Goal: Use online tool/utility: Utilize a website feature to perform a specific function

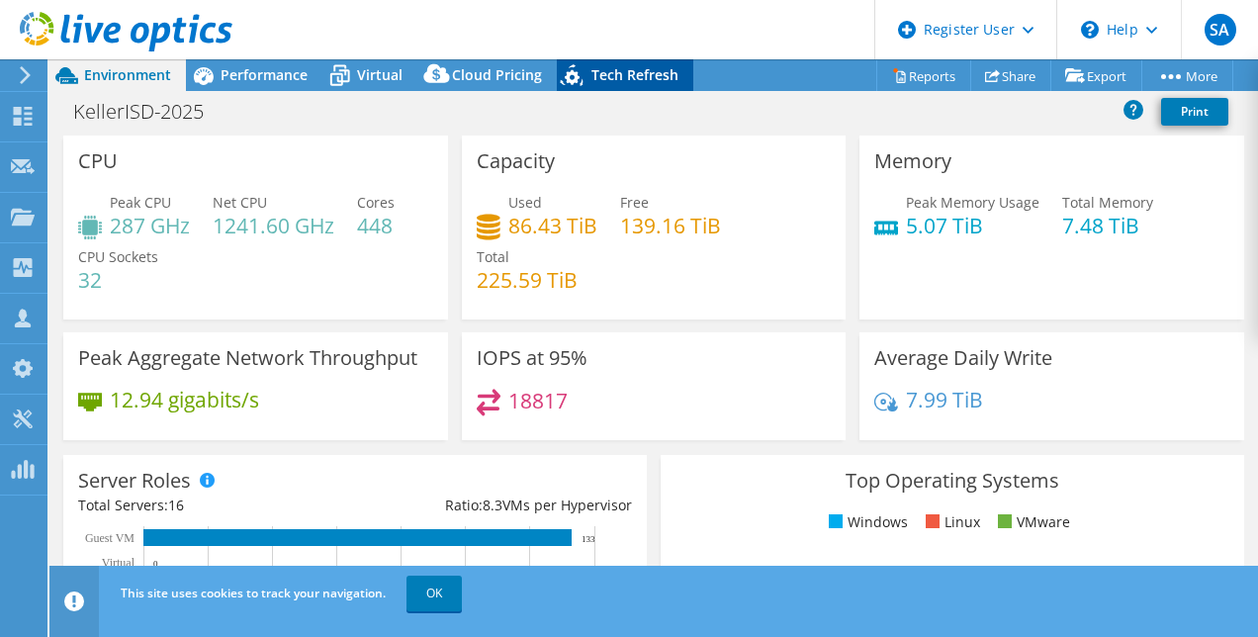
click at [614, 70] on span "Tech Refresh" at bounding box center [634, 74] width 87 height 19
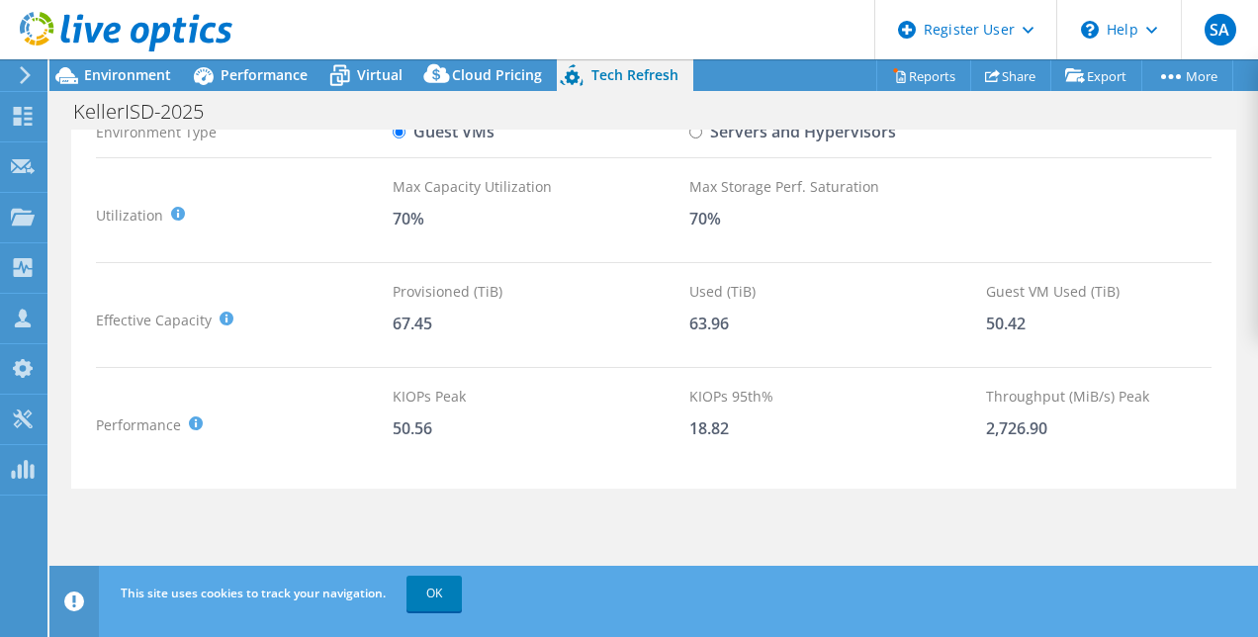
scroll to position [156, 0]
click at [712, 134] on label "Servers and Hypervisors" at bounding box center [792, 132] width 207 height 35
click at [702, 134] on input "Servers and Hypervisors" at bounding box center [695, 132] width 13 height 13
radio input "true"
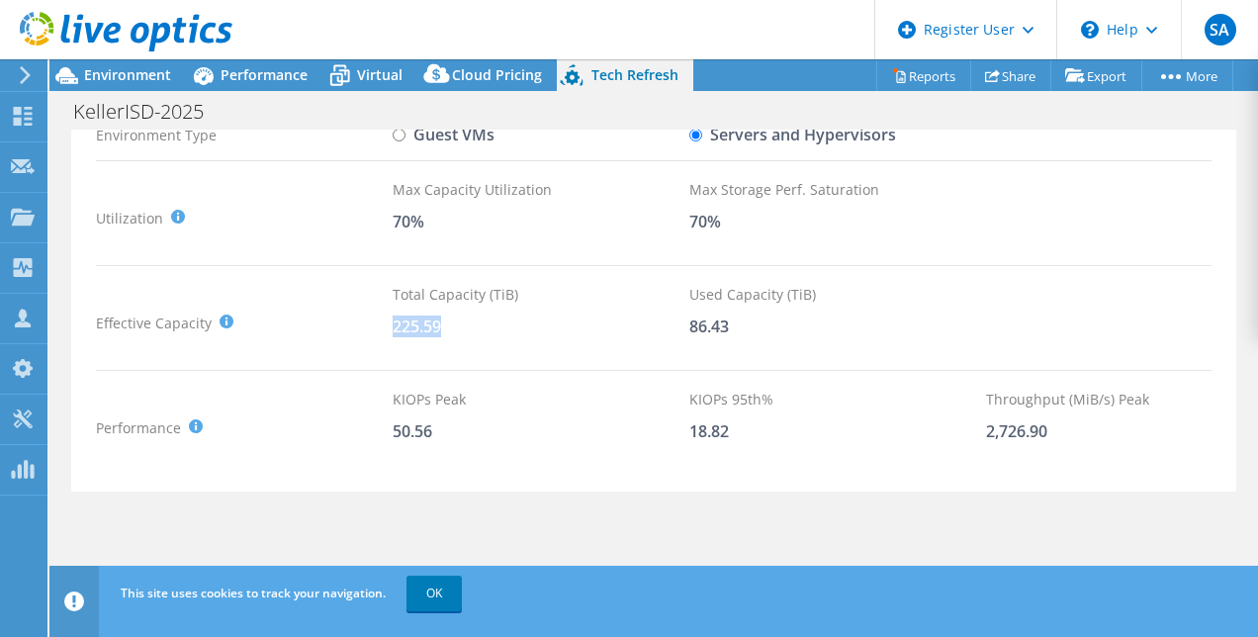
drag, startPoint x: 396, startPoint y: 320, endPoint x: 460, endPoint y: 326, distance: 64.5
click at [460, 326] on div "225.59" at bounding box center [541, 326] width 297 height 22
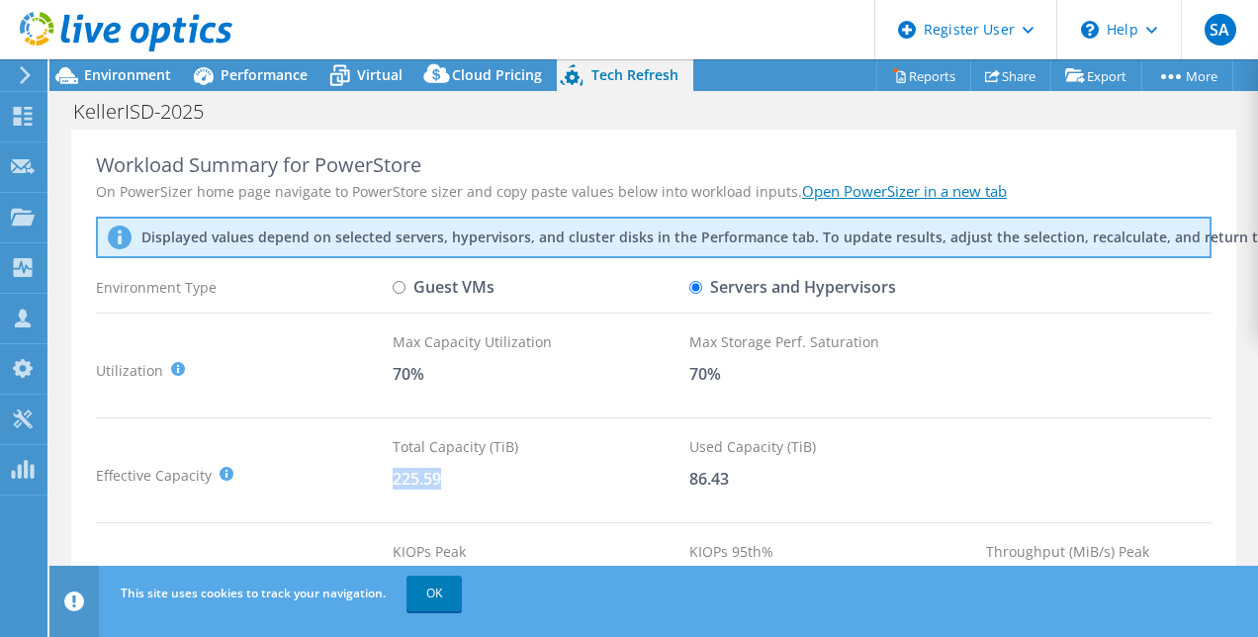
scroll to position [1, 0]
click at [223, 97] on div "KellerISD-2025 Print" at bounding box center [653, 111] width 1208 height 37
click at [223, 83] on span "Performance" at bounding box center [264, 74] width 87 height 19
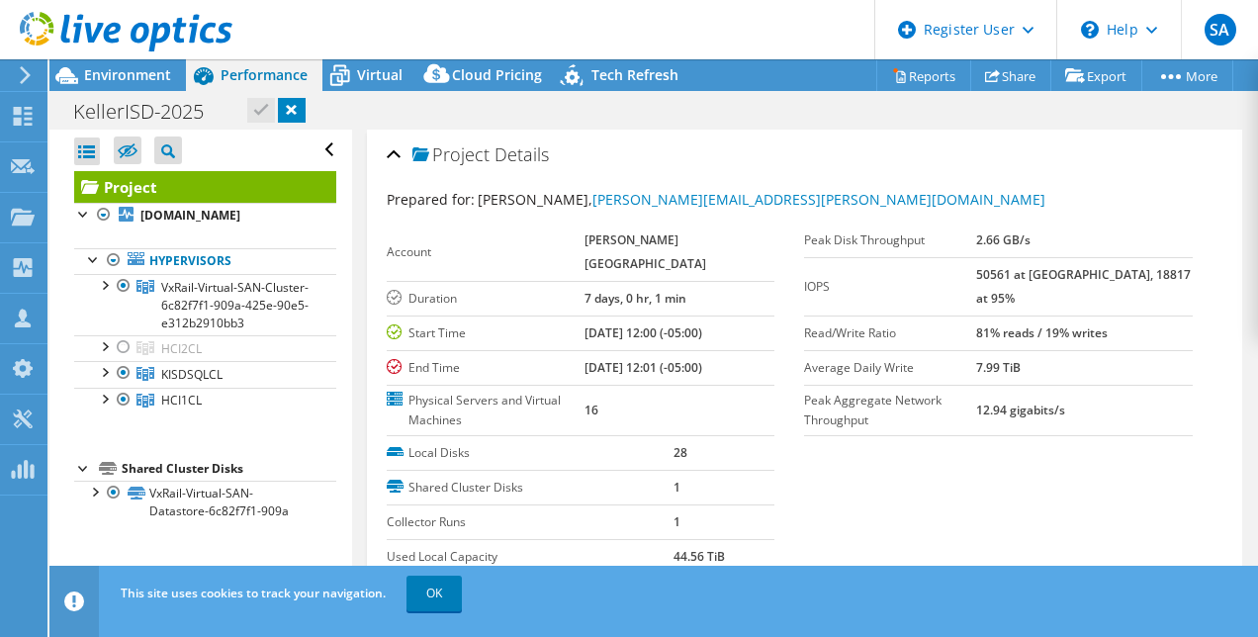
scroll to position [0, 0]
click at [164, 73] on span "Environment" at bounding box center [127, 74] width 87 height 19
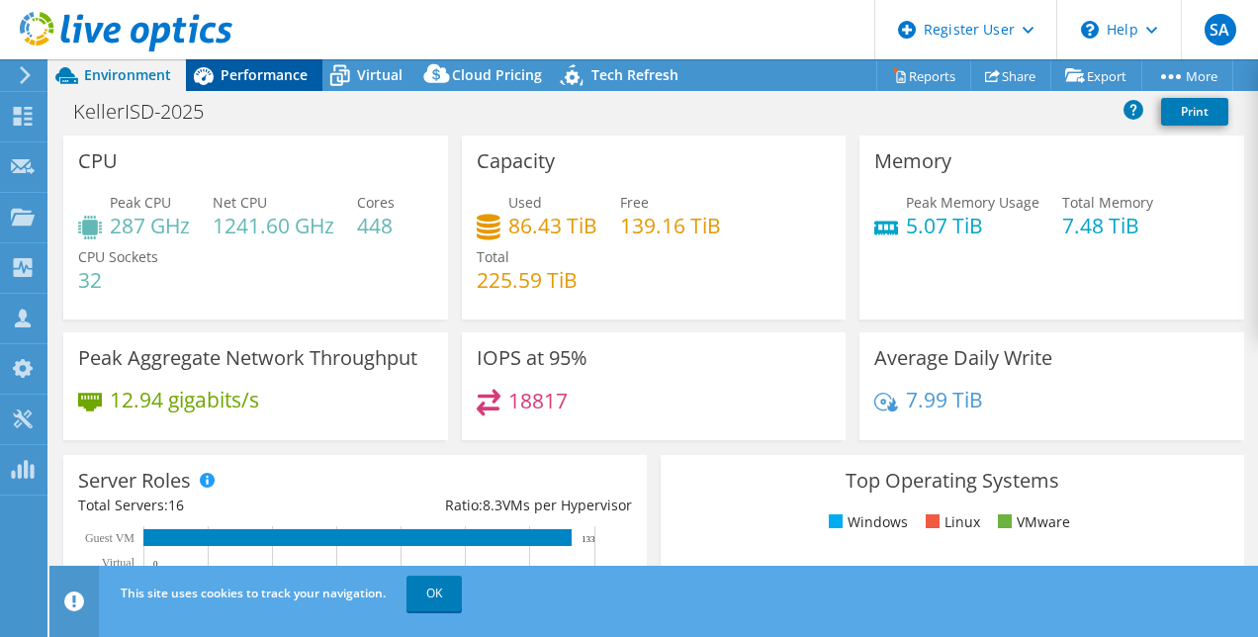
click at [209, 71] on icon at bounding box center [203, 75] width 35 height 35
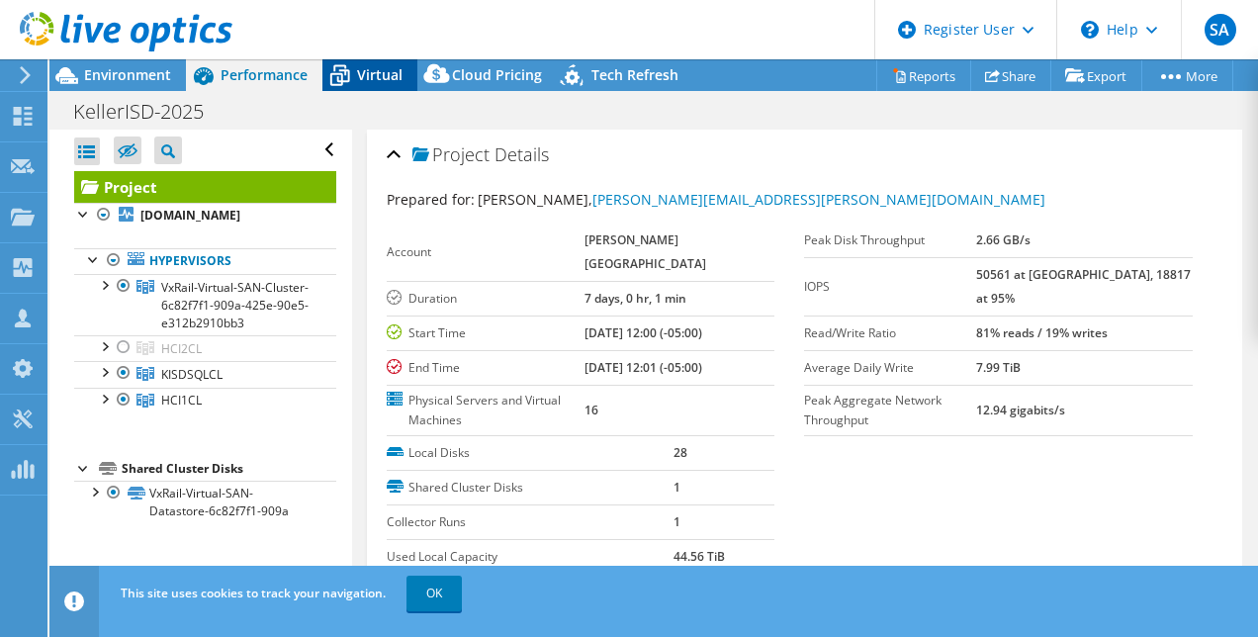
click at [352, 73] on icon at bounding box center [339, 75] width 35 height 35
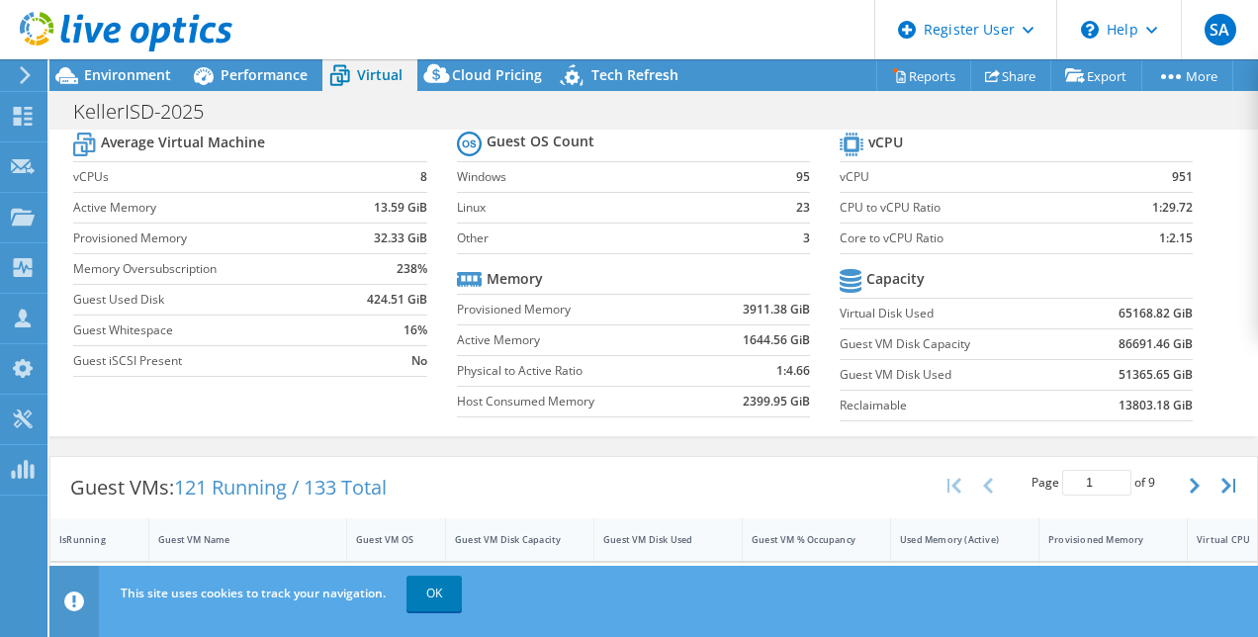
scroll to position [37, 0]
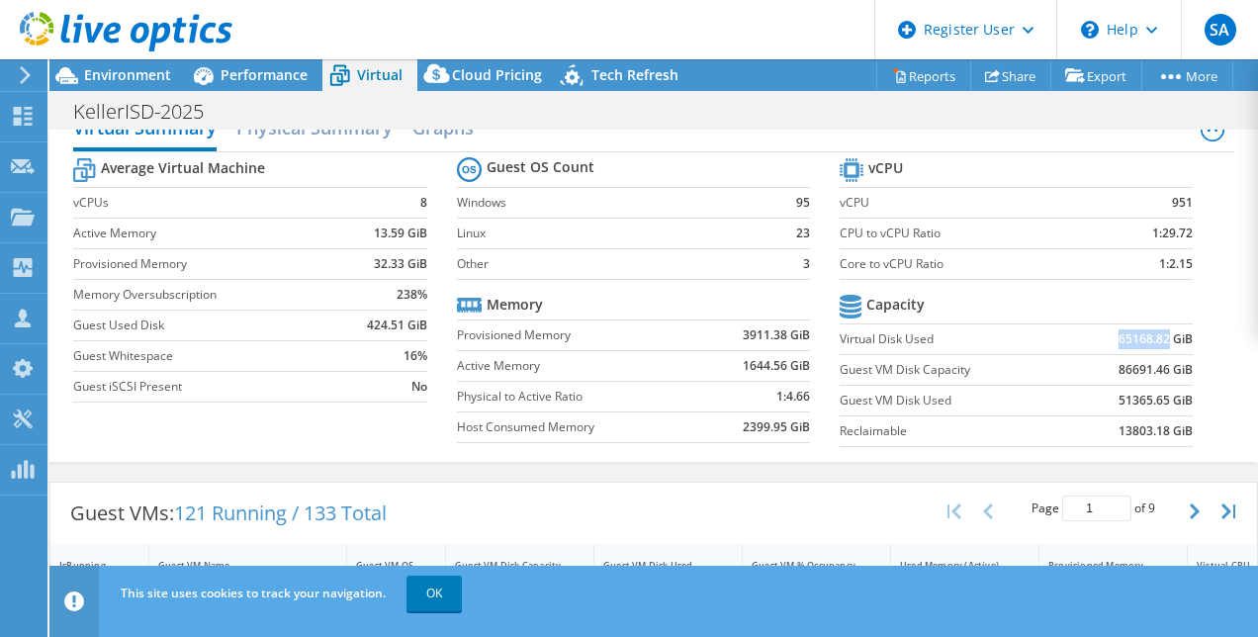
drag, startPoint x: 1097, startPoint y: 335, endPoint x: 1156, endPoint y: 332, distance: 59.4
click at [1156, 332] on td "65168.82 GiB" at bounding box center [1131, 338] width 122 height 31
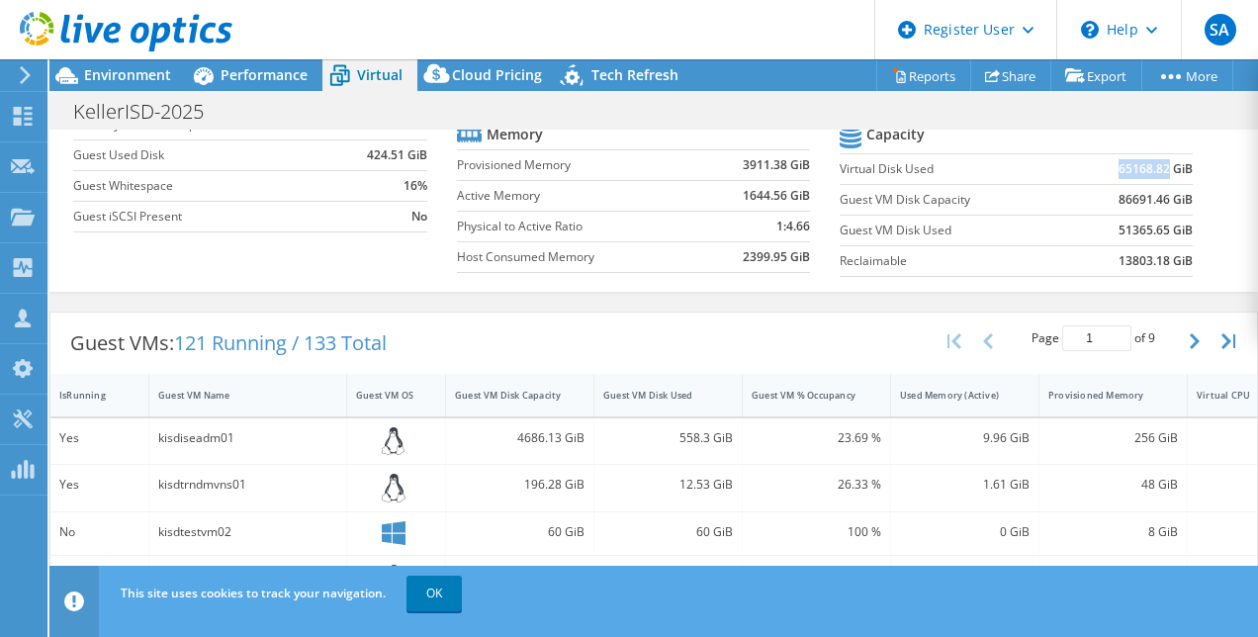
scroll to position [206, 0]
click at [251, 74] on span "Performance" at bounding box center [264, 74] width 87 height 19
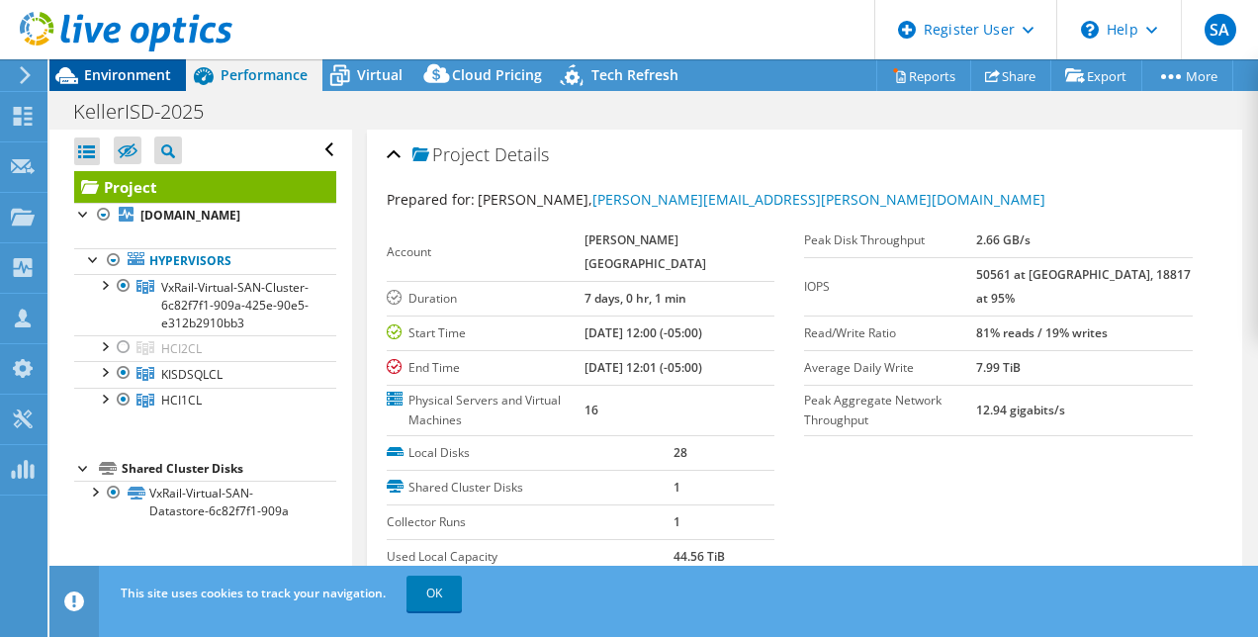
click at [119, 81] on span "Environment" at bounding box center [127, 74] width 87 height 19
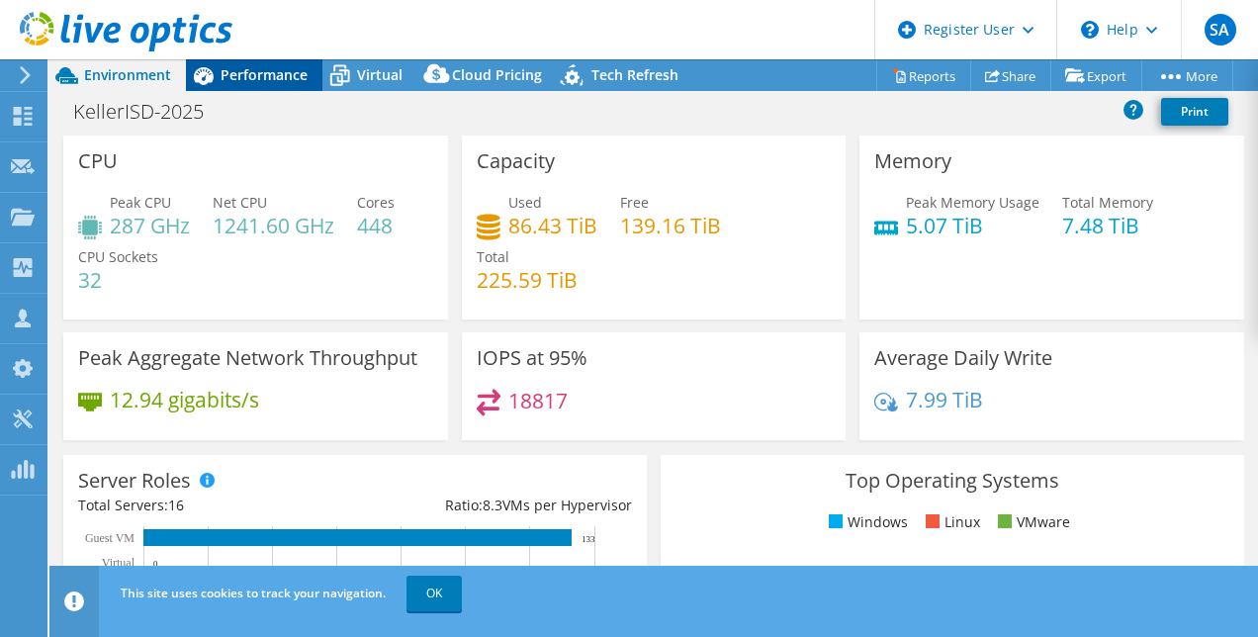
click at [264, 89] on div "Performance" at bounding box center [254, 75] width 136 height 32
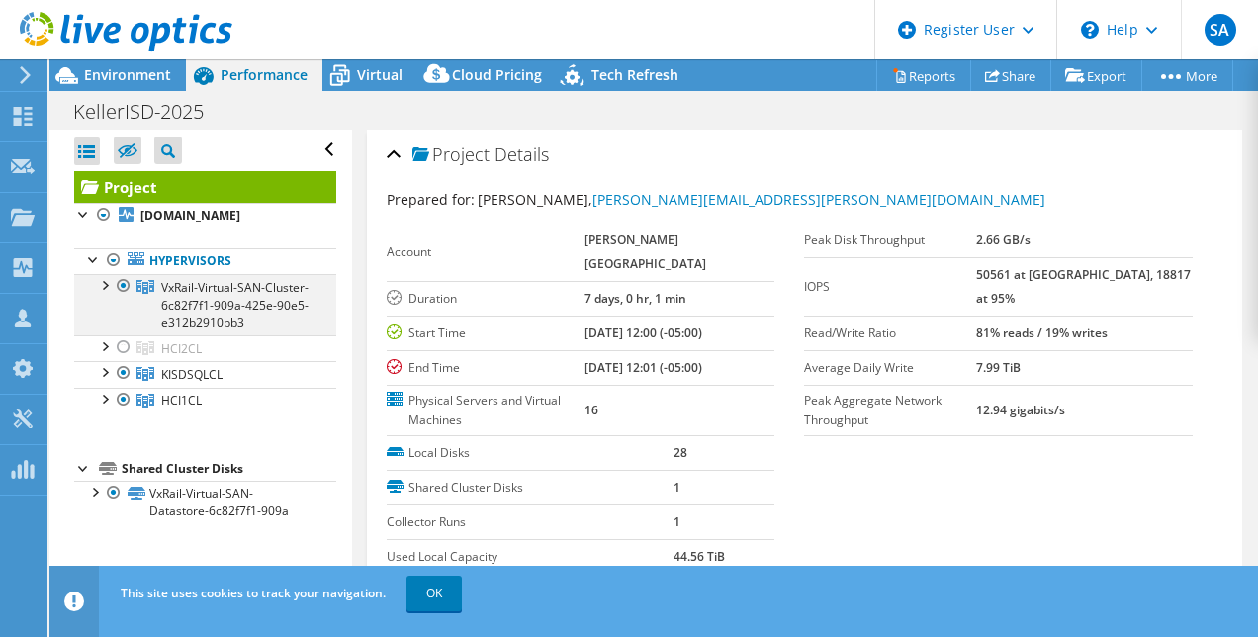
click at [123, 283] on div at bounding box center [124, 286] width 20 height 24
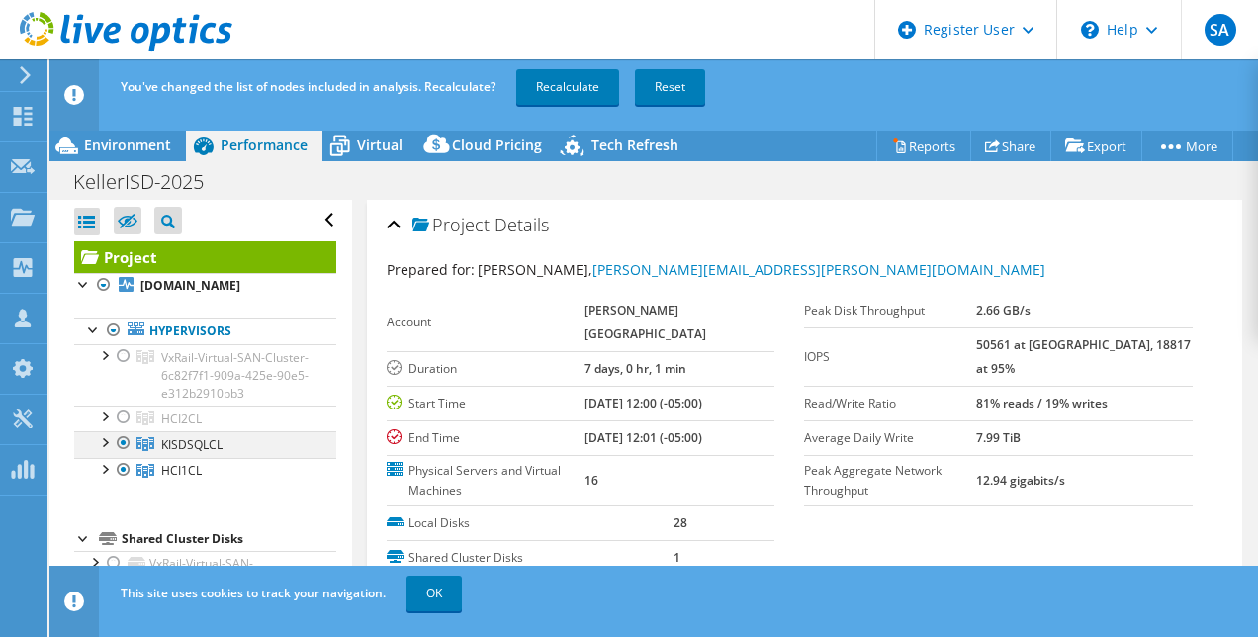
click at [123, 455] on div at bounding box center [124, 443] width 20 height 24
click at [124, 481] on div at bounding box center [124, 470] width 20 height 24
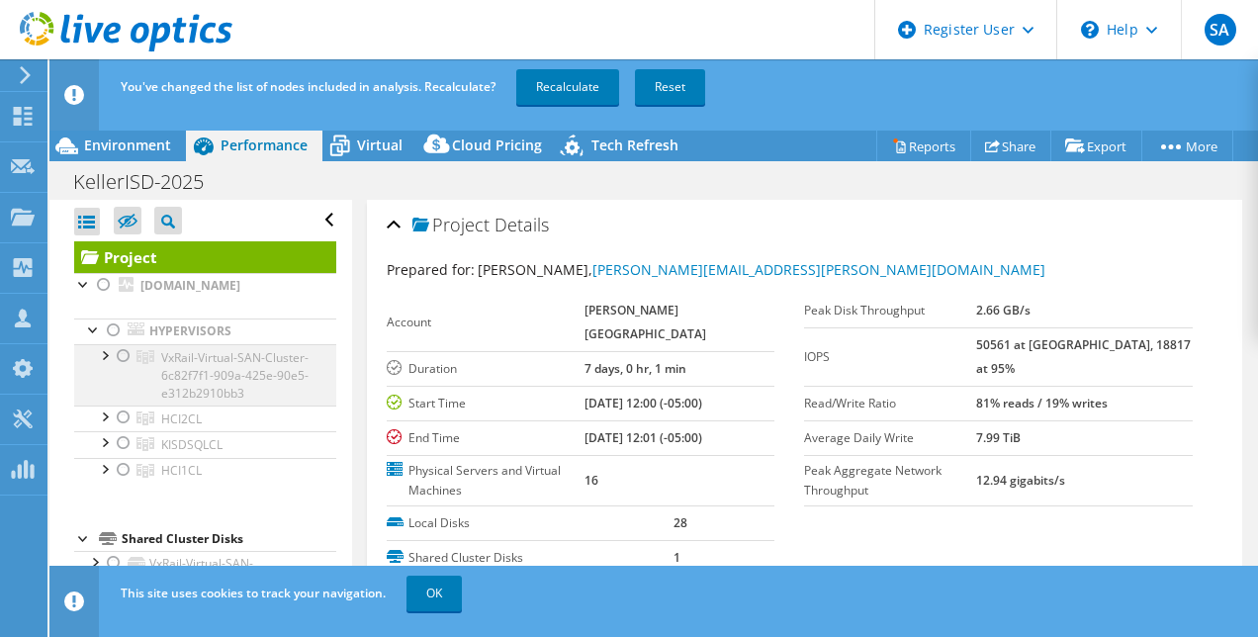
click at [121, 346] on div at bounding box center [124, 356] width 20 height 24
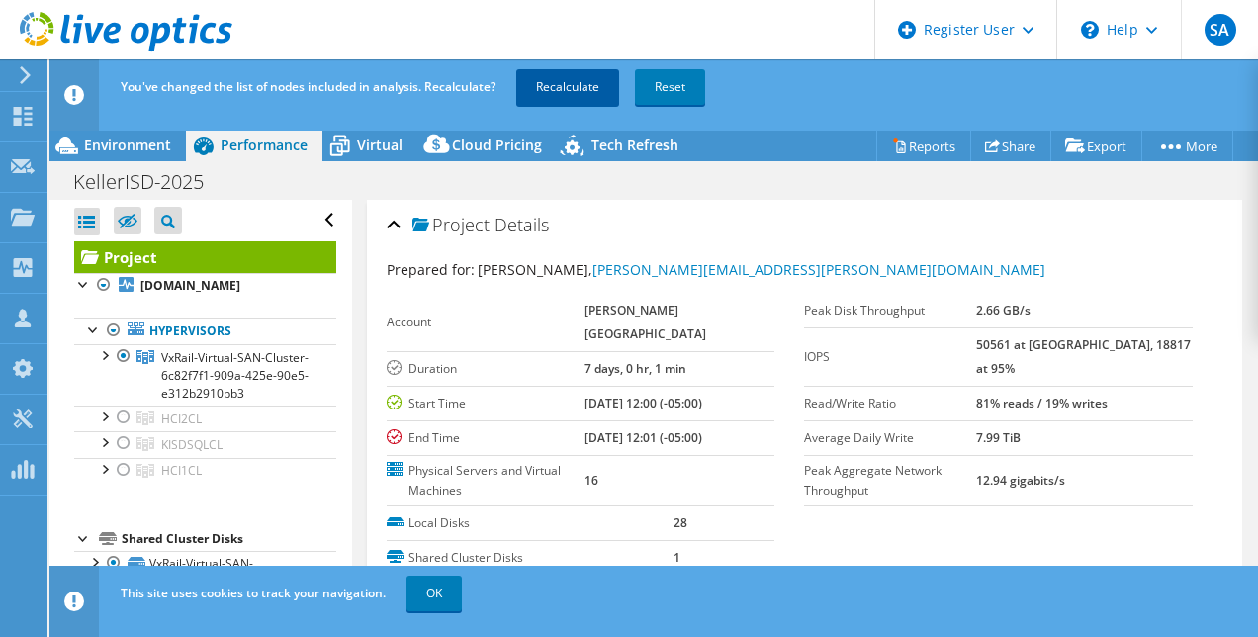
click at [560, 84] on link "Recalculate" at bounding box center [567, 87] width 103 height 36
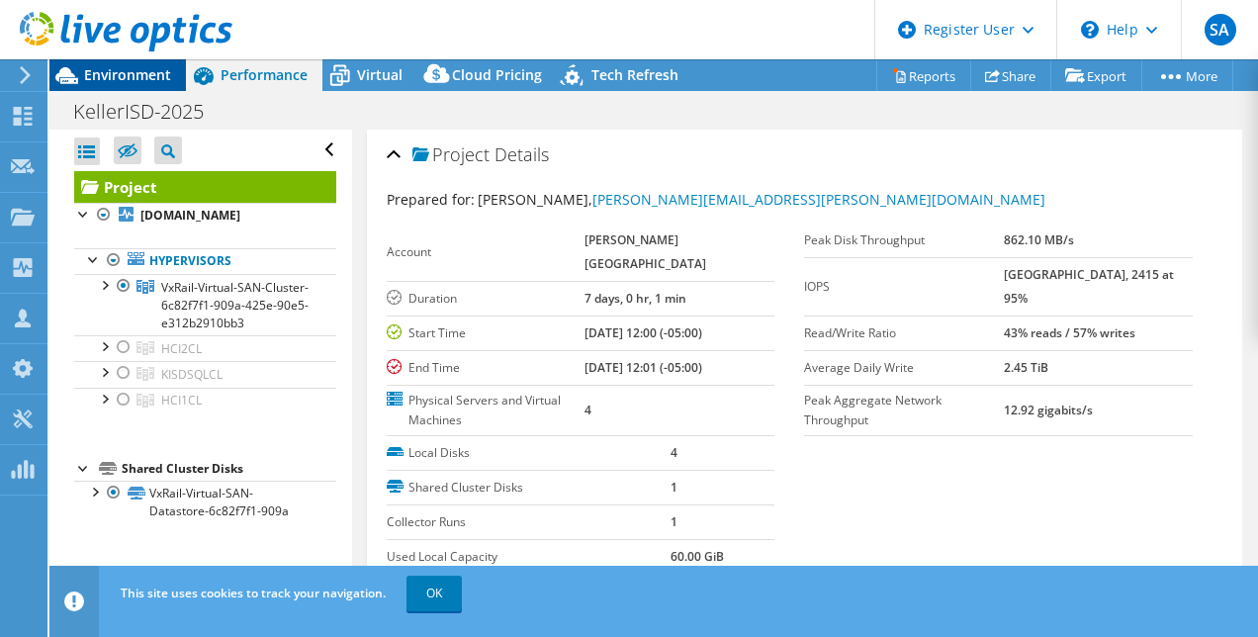
radio input "true"
radio input "false"
click at [169, 66] on span "Environment" at bounding box center [127, 74] width 87 height 19
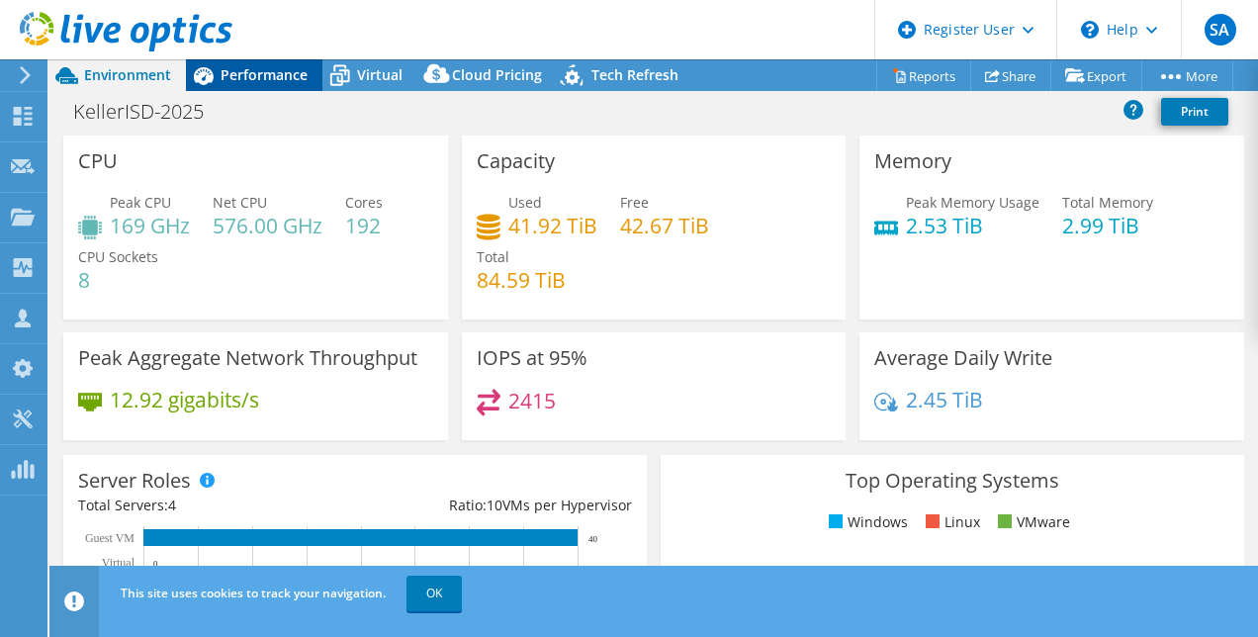
click at [275, 65] on span "Performance" at bounding box center [264, 74] width 87 height 19
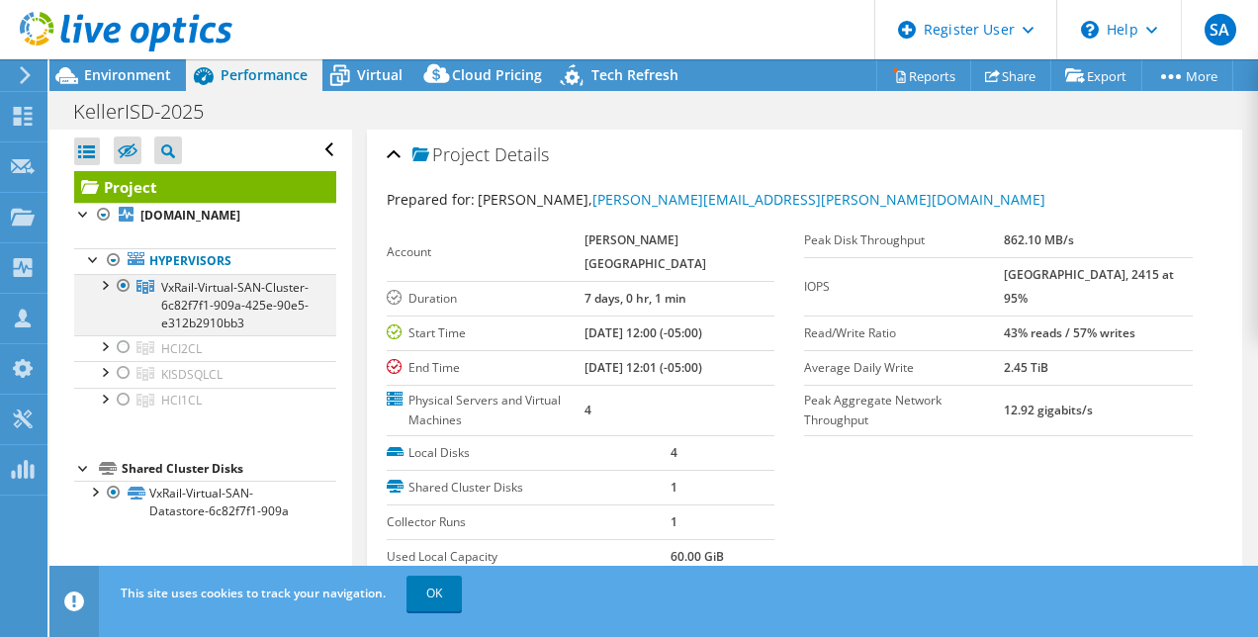
click at [122, 283] on div at bounding box center [124, 286] width 20 height 24
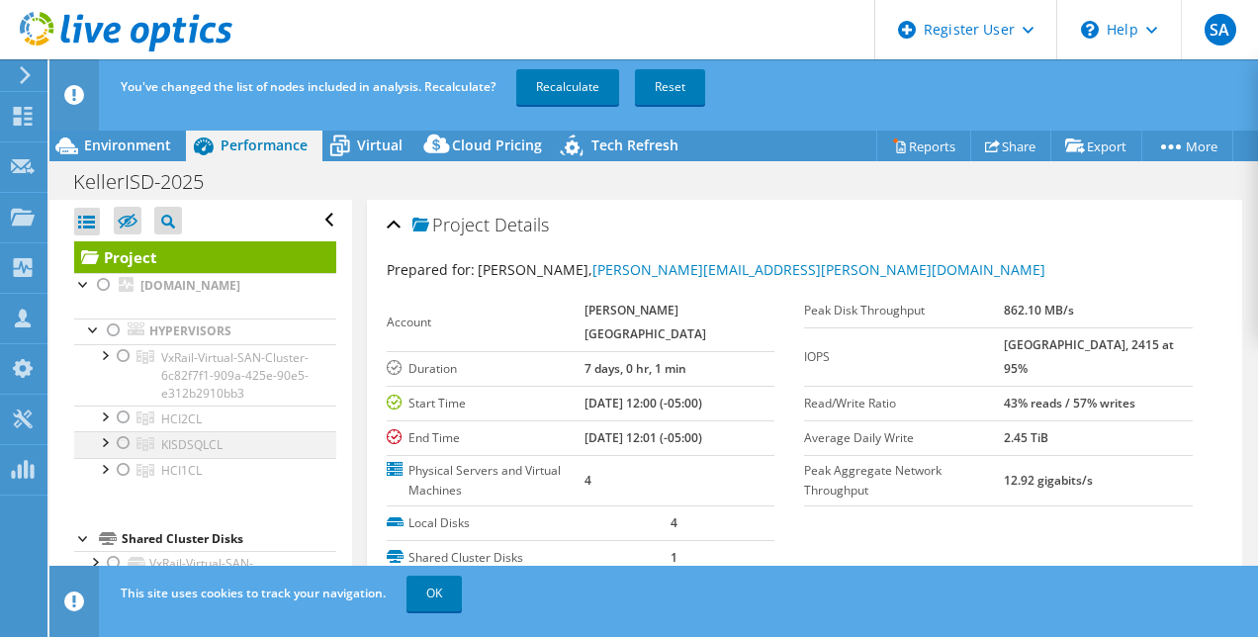
click at [118, 455] on div at bounding box center [124, 443] width 20 height 24
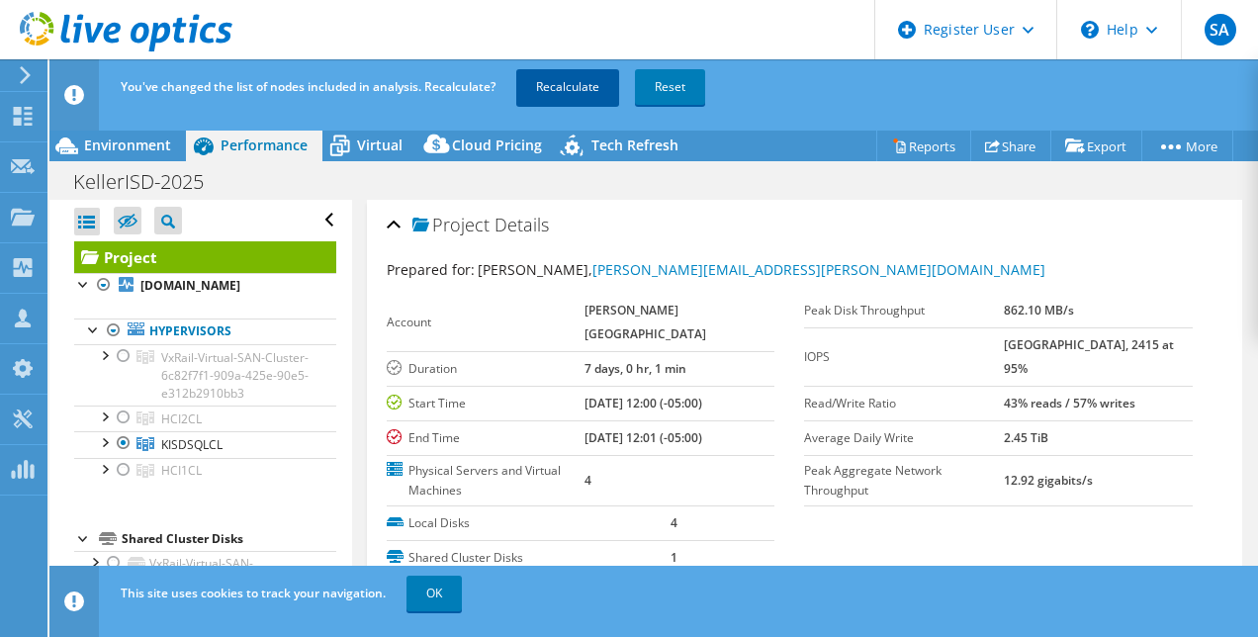
click at [591, 83] on link "Recalculate" at bounding box center [567, 87] width 103 height 36
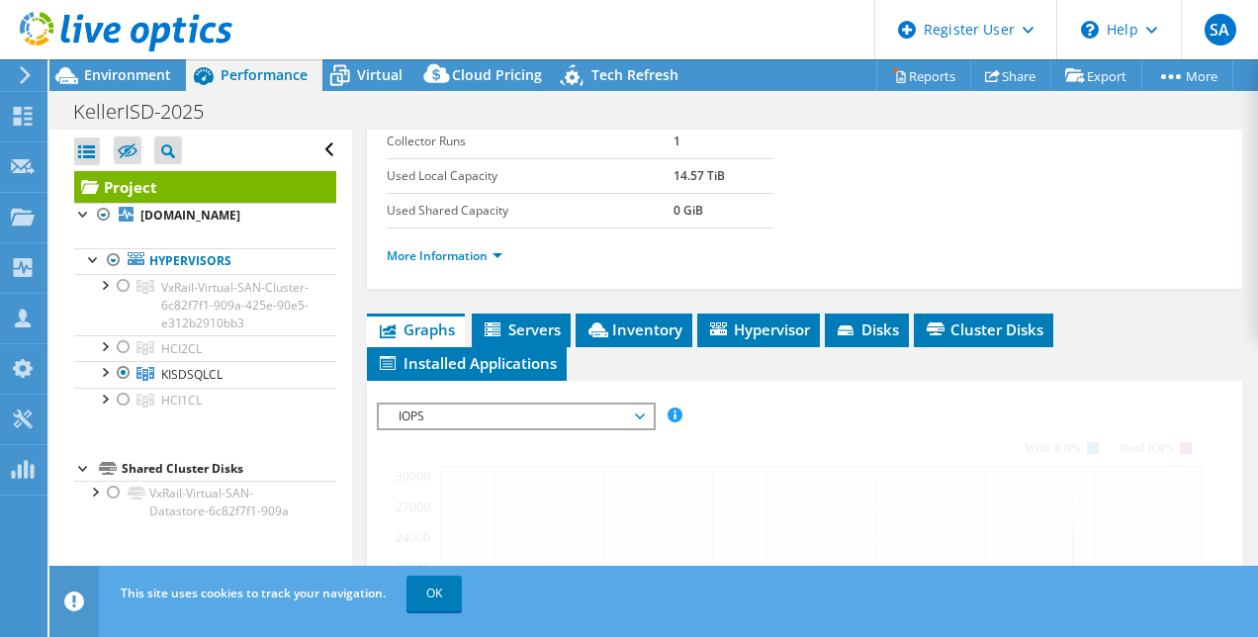
scroll to position [469, 0]
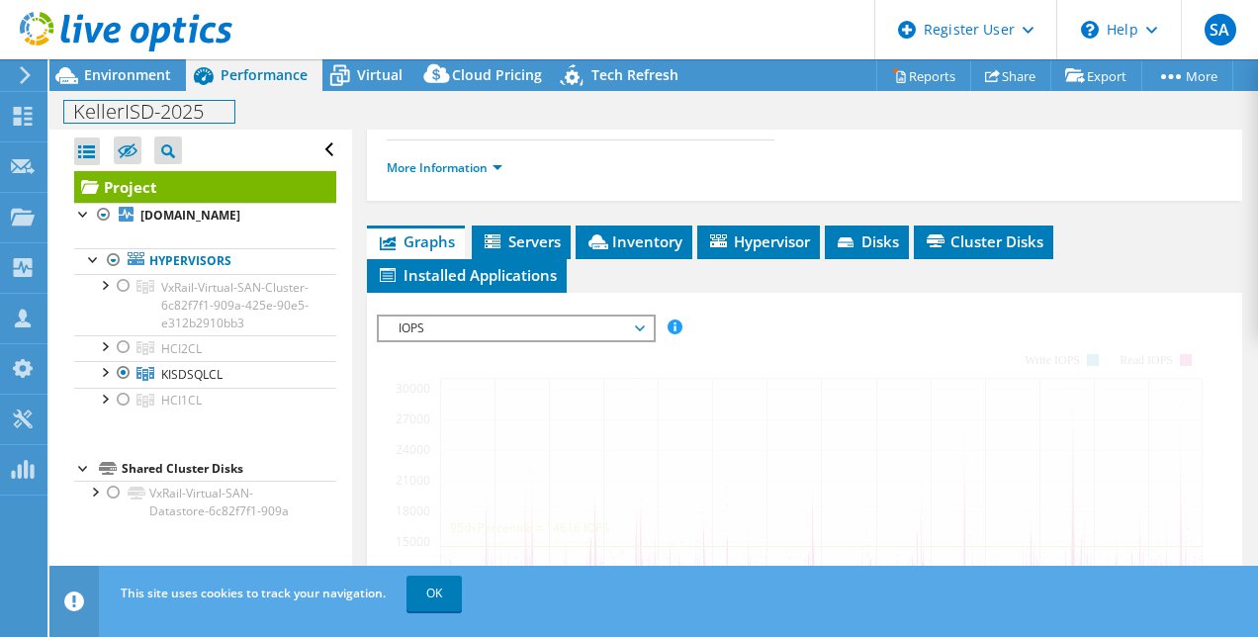
click at [179, 93] on div "KellerISD-2025 Print" at bounding box center [653, 111] width 1208 height 37
click at [158, 85] on div "Environment" at bounding box center [117, 75] width 136 height 32
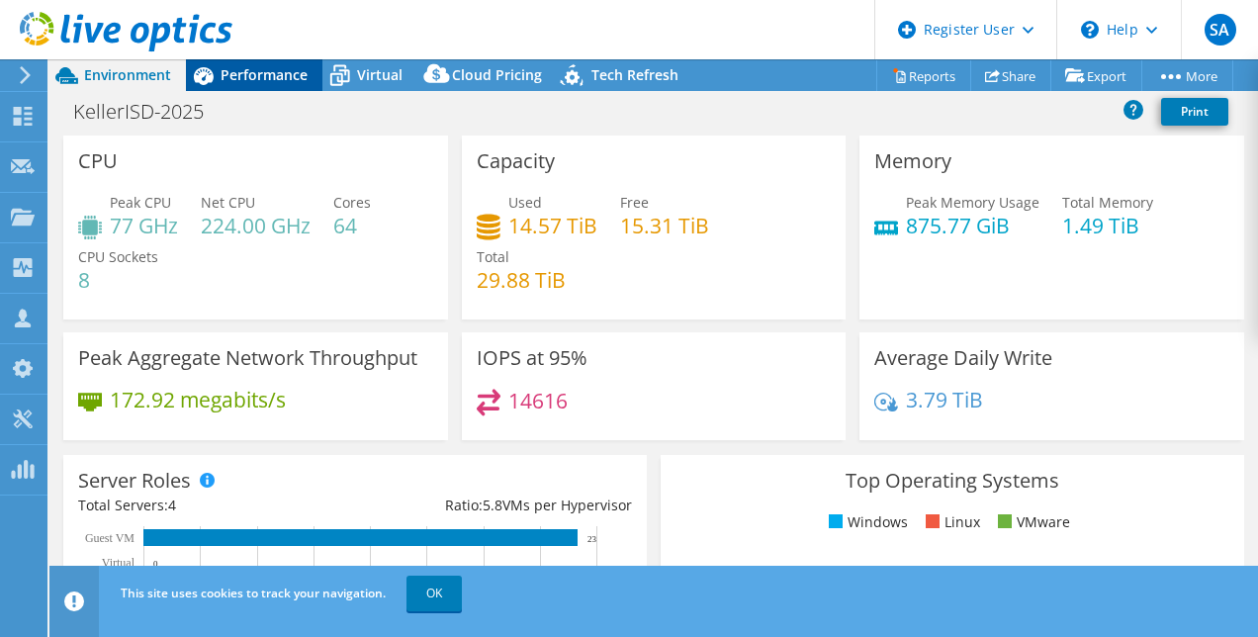
click at [261, 90] on div "Performance" at bounding box center [254, 75] width 136 height 32
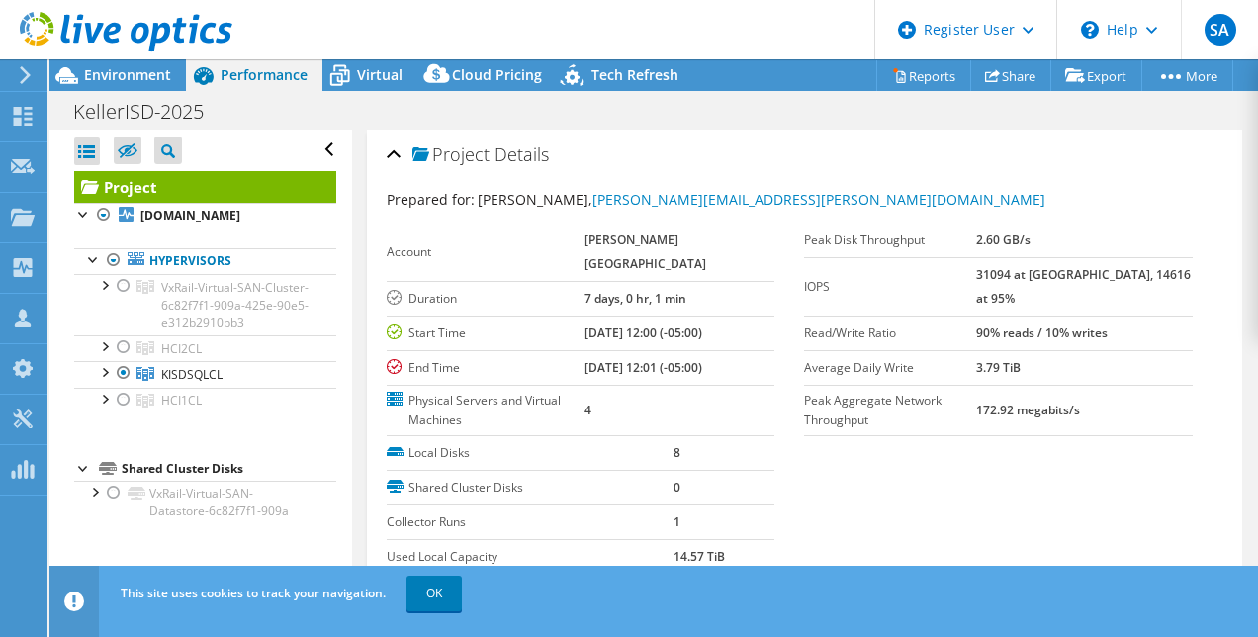
select select "USD"
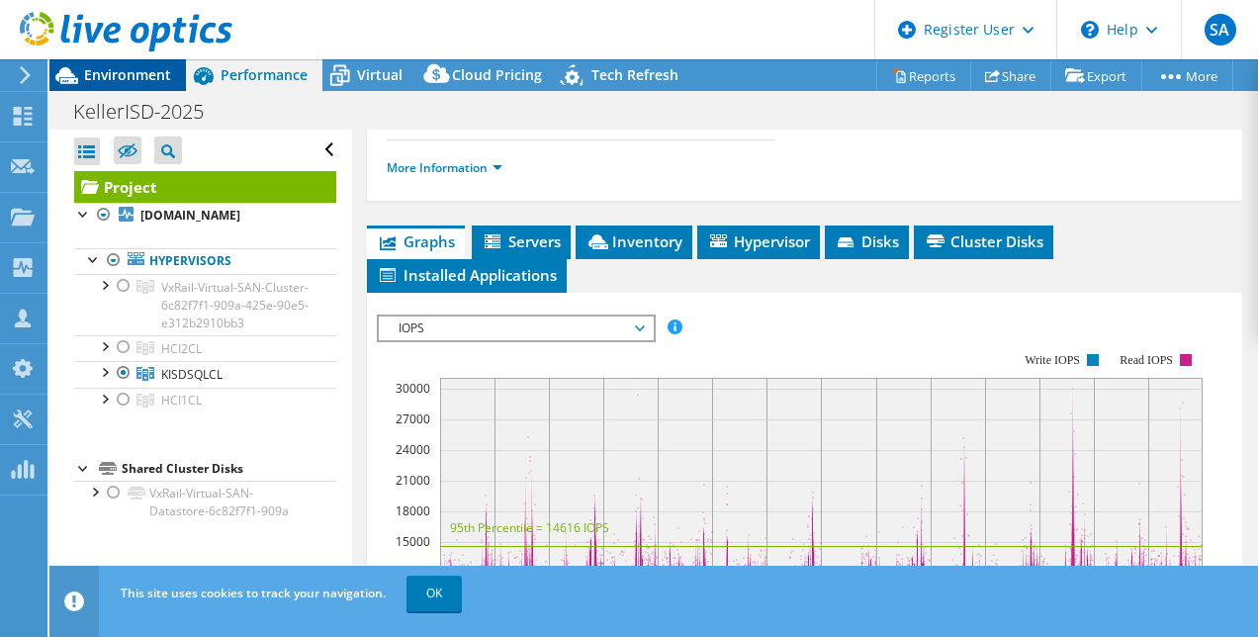
click at [173, 90] on div "Environment" at bounding box center [117, 75] width 136 height 32
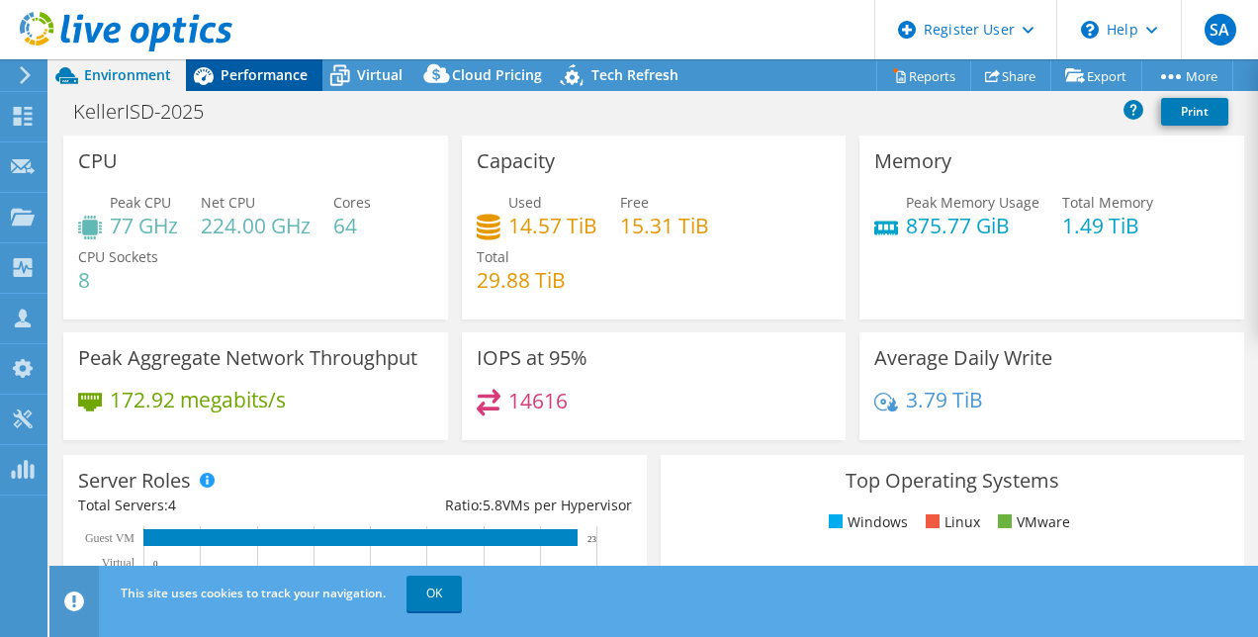
click at [263, 67] on span "Performance" at bounding box center [264, 74] width 87 height 19
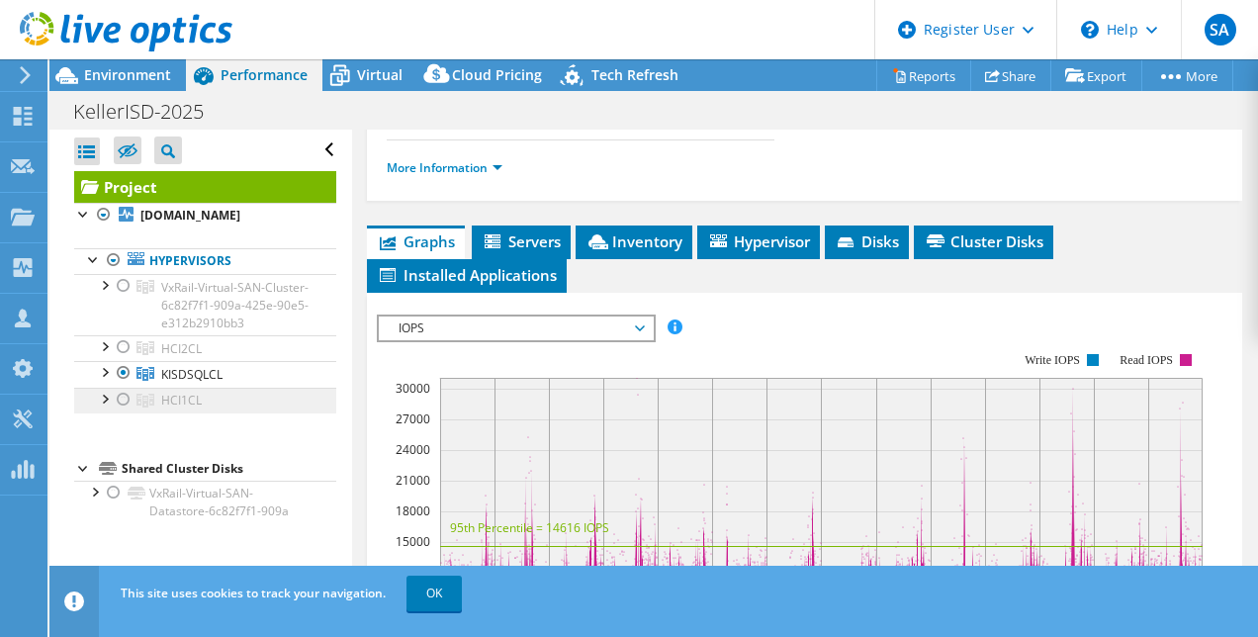
click at [158, 412] on link "HCI1CL" at bounding box center [205, 401] width 262 height 26
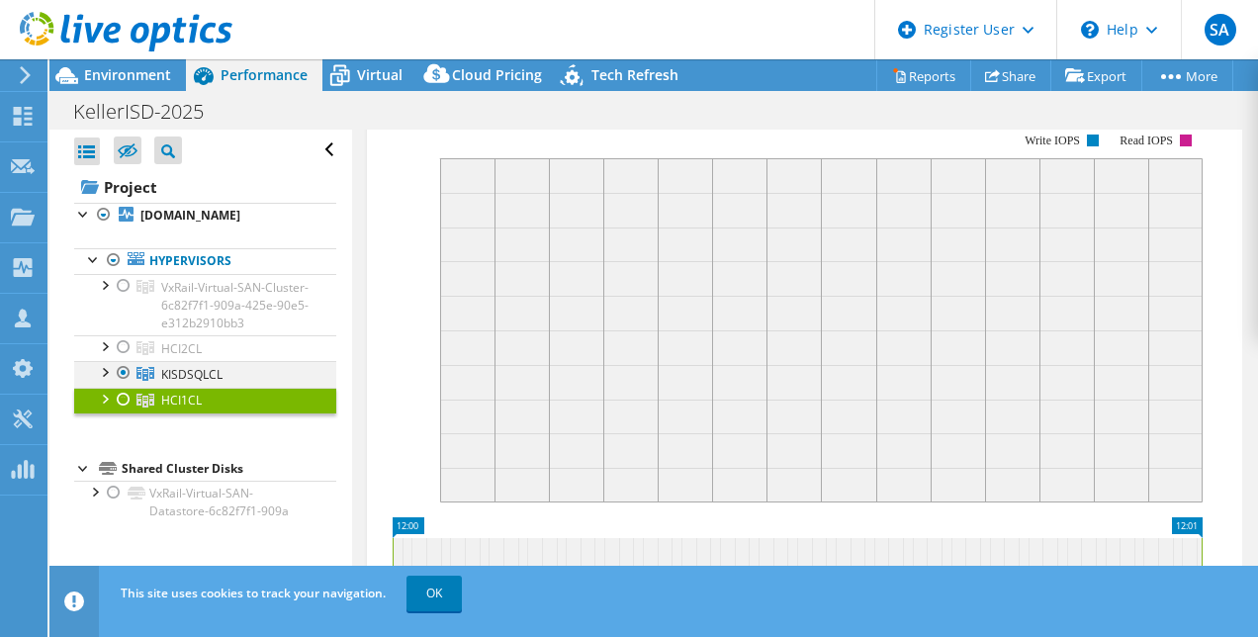
click at [131, 385] on div at bounding box center [124, 373] width 20 height 24
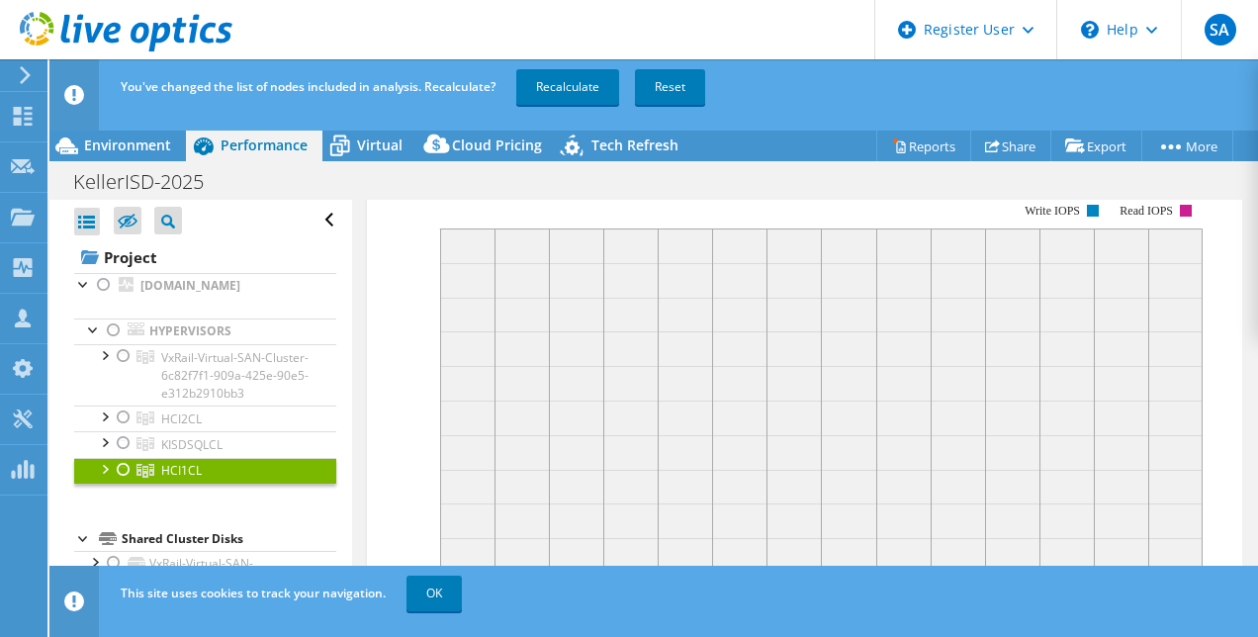
click at [548, 67] on div "You've changed the list of nodes included in analysis. Recalculate? Recalculate…" at bounding box center [690, 86] width 1149 height 55
click at [546, 81] on link "Recalculate" at bounding box center [567, 87] width 103 height 36
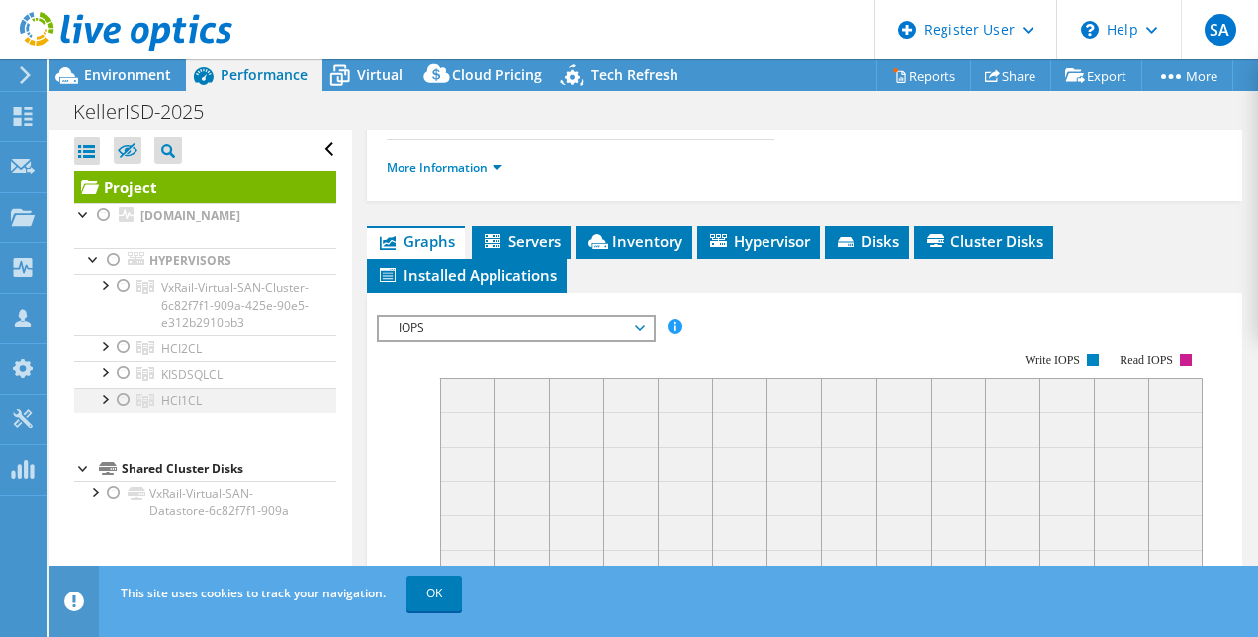
click at [121, 411] on div at bounding box center [124, 400] width 20 height 24
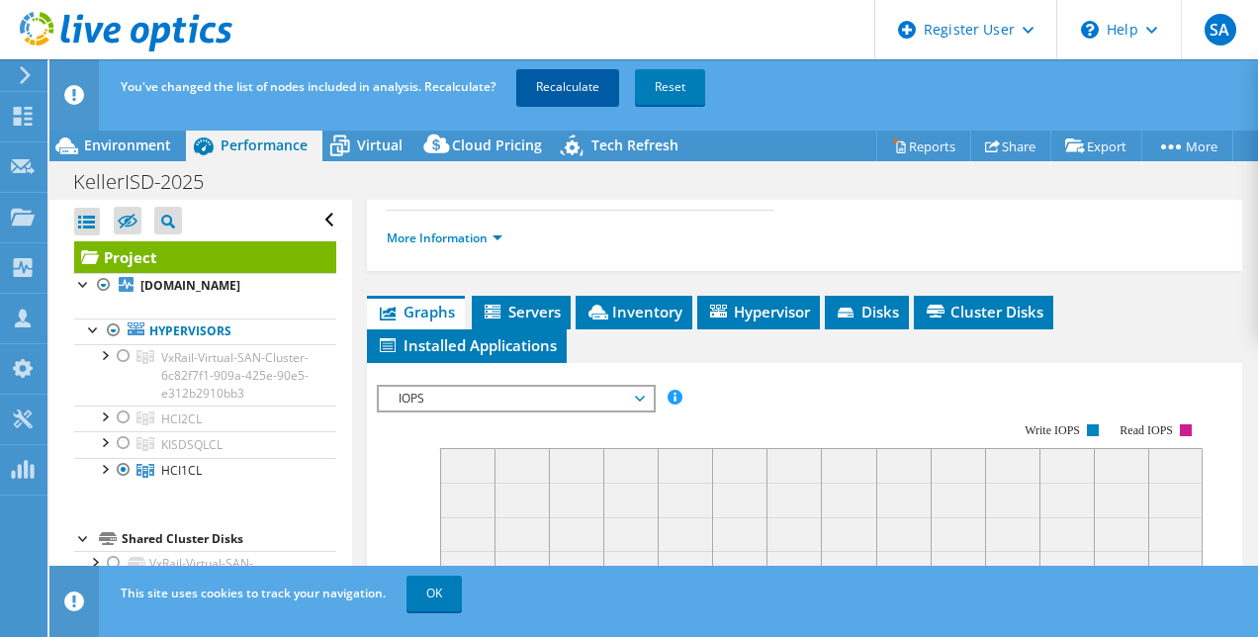
click at [550, 95] on link "Recalculate" at bounding box center [567, 87] width 103 height 36
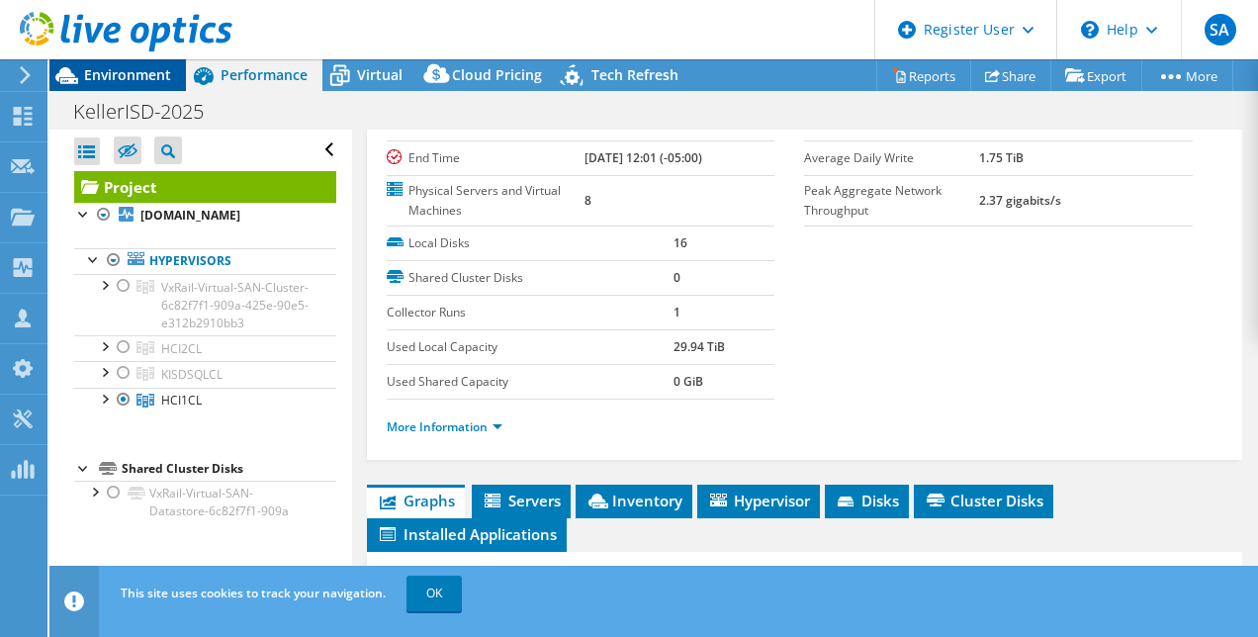
scroll to position [211, 0]
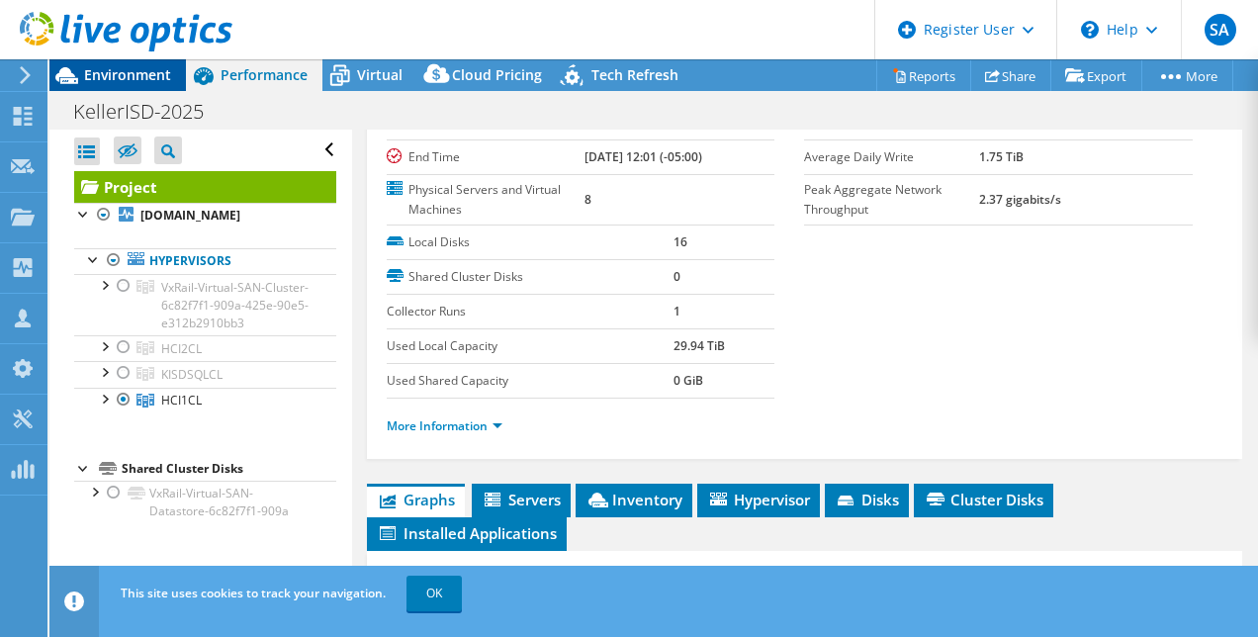
click at [115, 83] on span "Environment" at bounding box center [127, 74] width 87 height 19
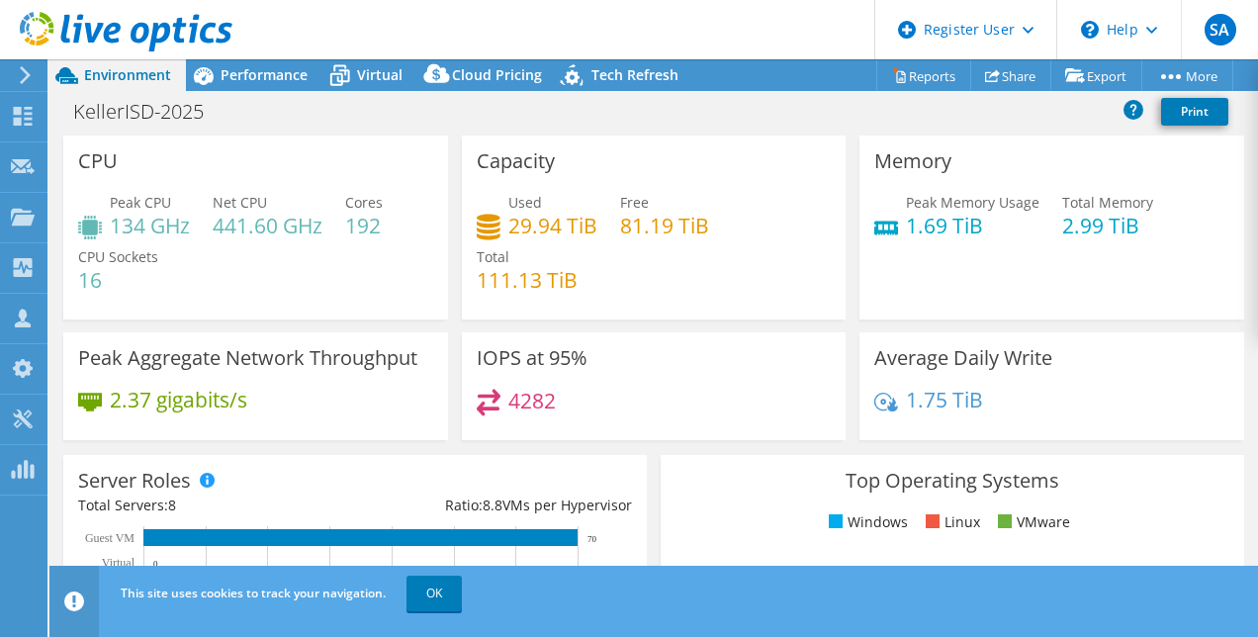
drag, startPoint x: 467, startPoint y: 275, endPoint x: 566, endPoint y: 267, distance: 99.2
click at [566, 267] on div "Capacity Used 29.94 TiB Free 81.19 TiB Total 111.13 TiB" at bounding box center [654, 227] width 385 height 184
click at [611, 73] on span "Tech Refresh" at bounding box center [634, 74] width 87 height 19
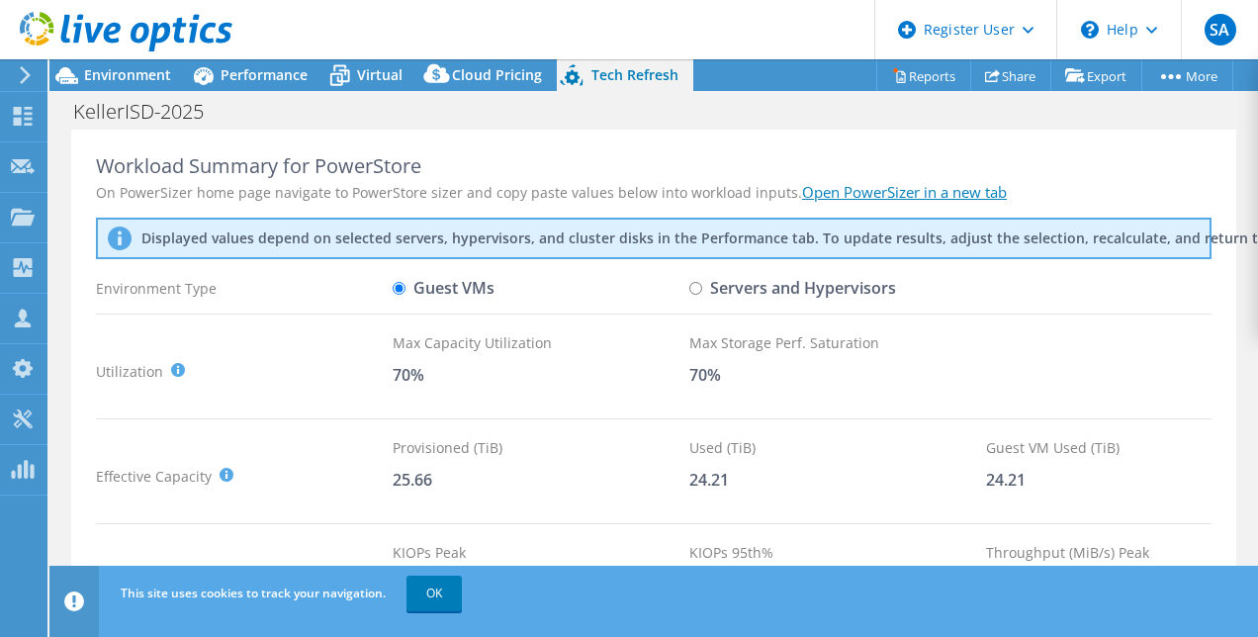
click at [717, 281] on label "Servers and Hypervisors" at bounding box center [792, 288] width 207 height 35
click at [702, 282] on input "Servers and Hypervisors" at bounding box center [695, 288] width 13 height 13
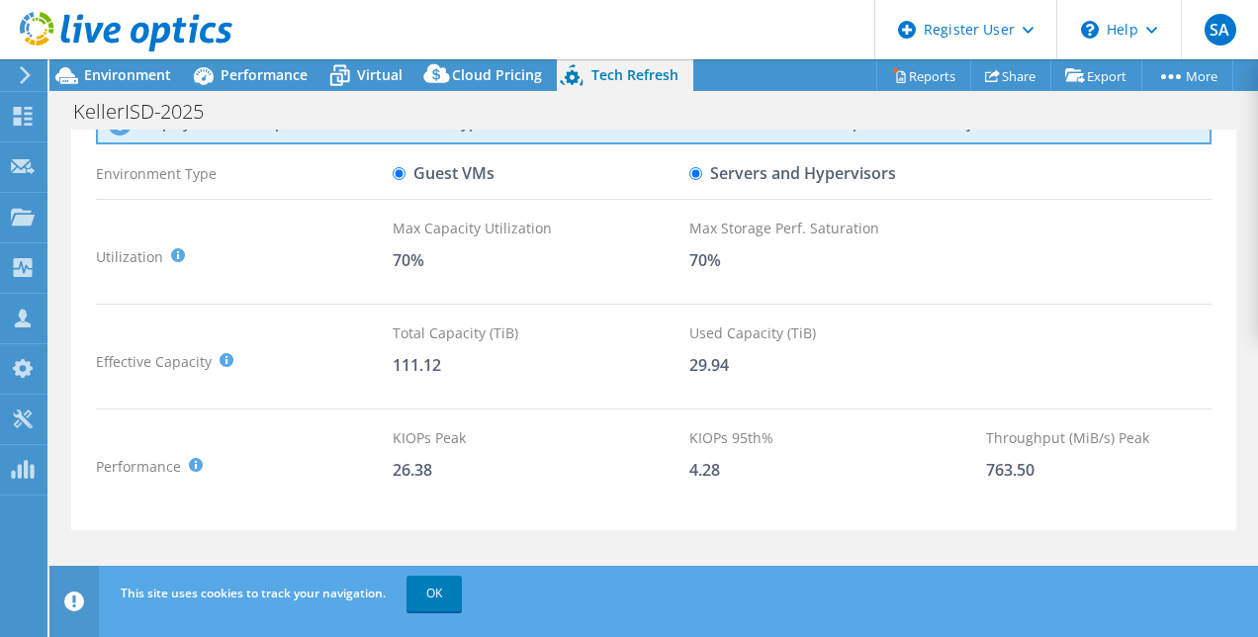
scroll to position [123, 0]
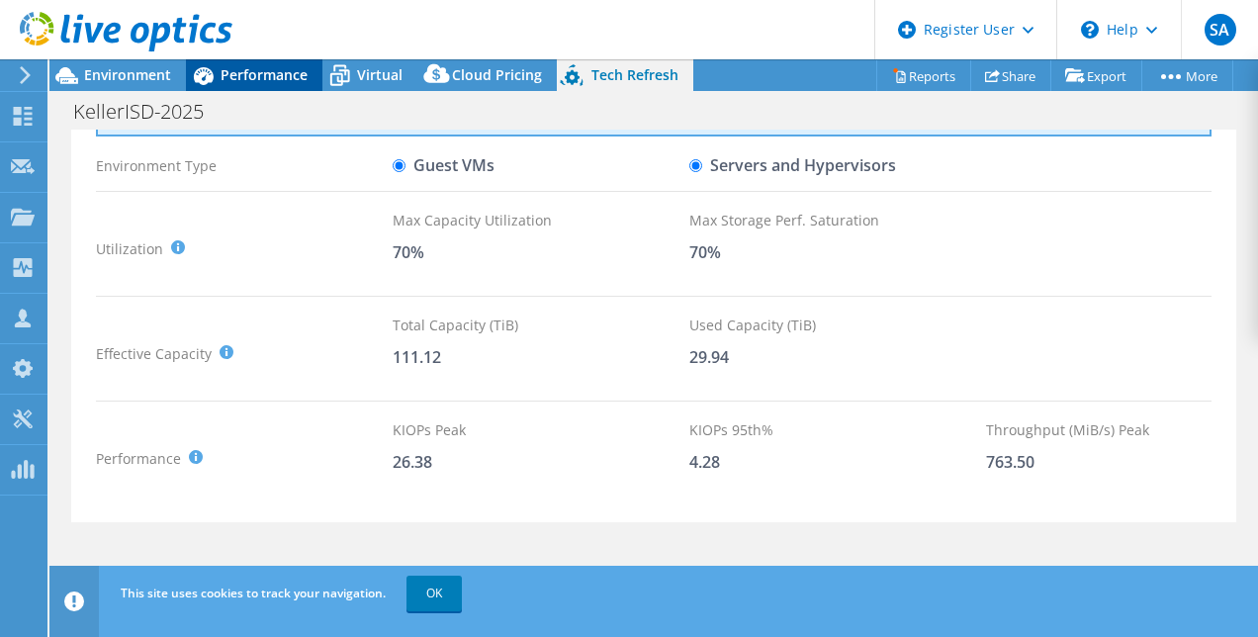
click at [245, 71] on span "Performance" at bounding box center [264, 74] width 87 height 19
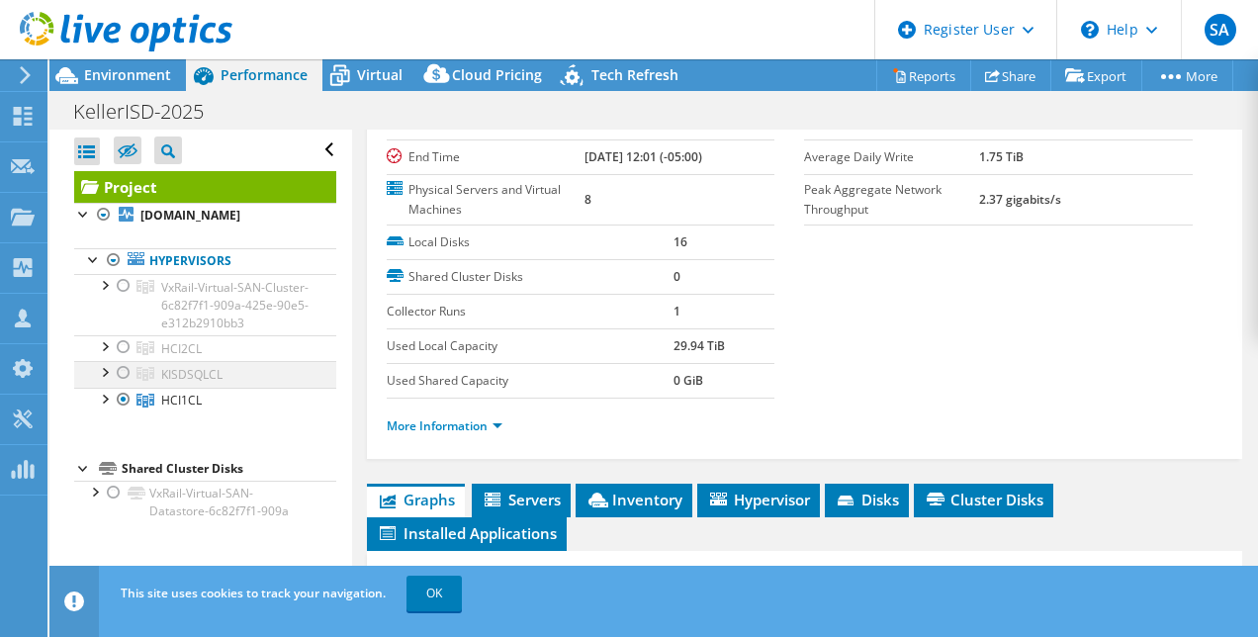
click at [121, 385] on div at bounding box center [124, 373] width 20 height 24
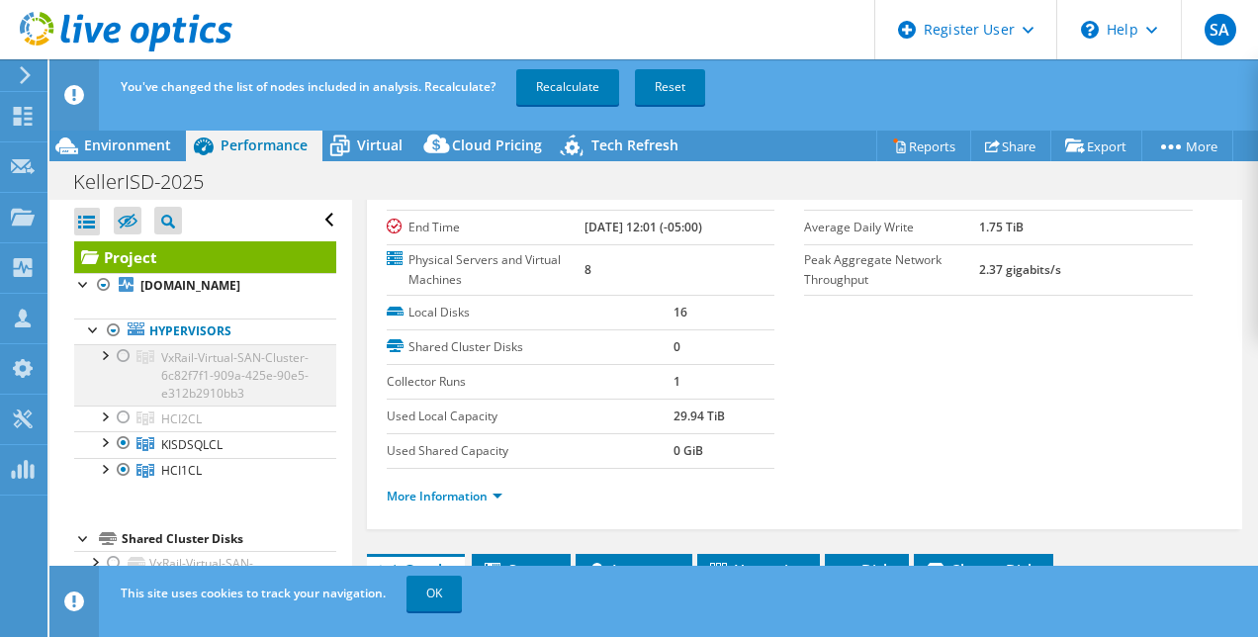
click at [125, 353] on div at bounding box center [124, 356] width 20 height 24
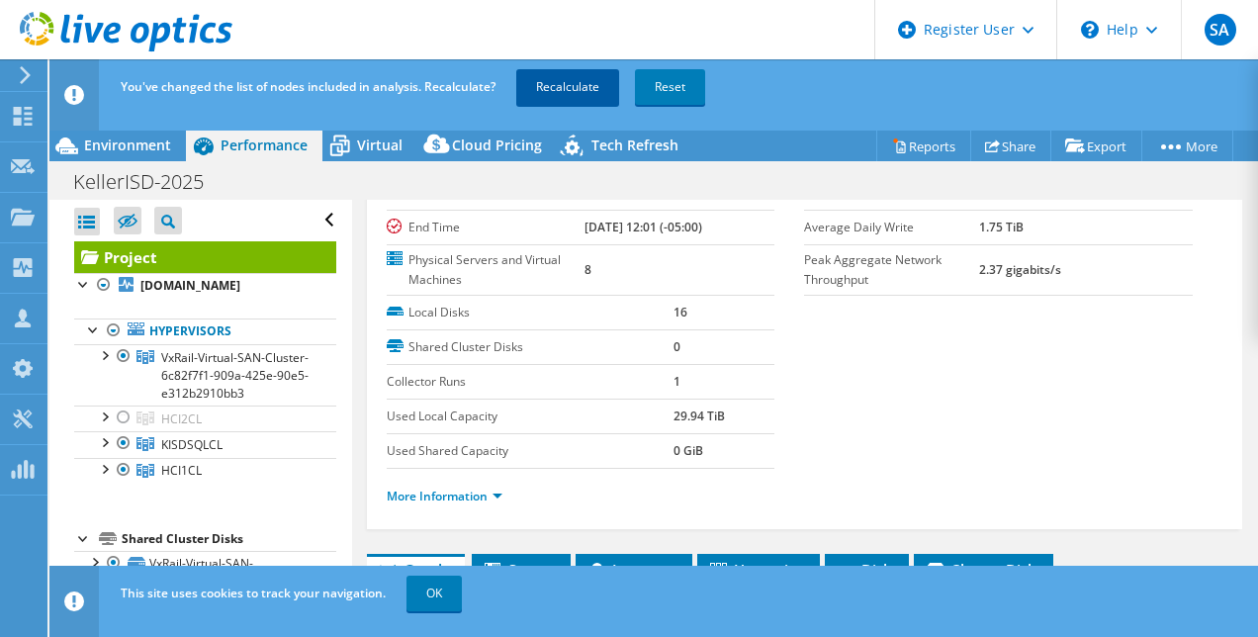
click at [552, 91] on link "Recalculate" at bounding box center [567, 87] width 103 height 36
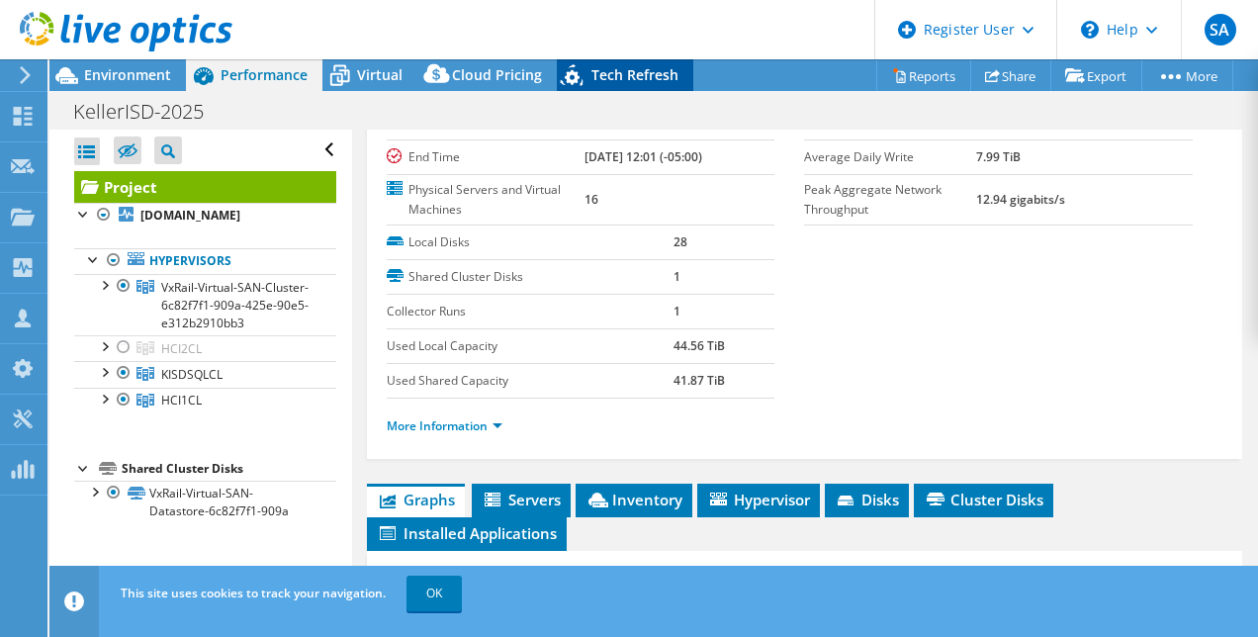
click at [578, 77] on icon at bounding box center [574, 78] width 35 height 41
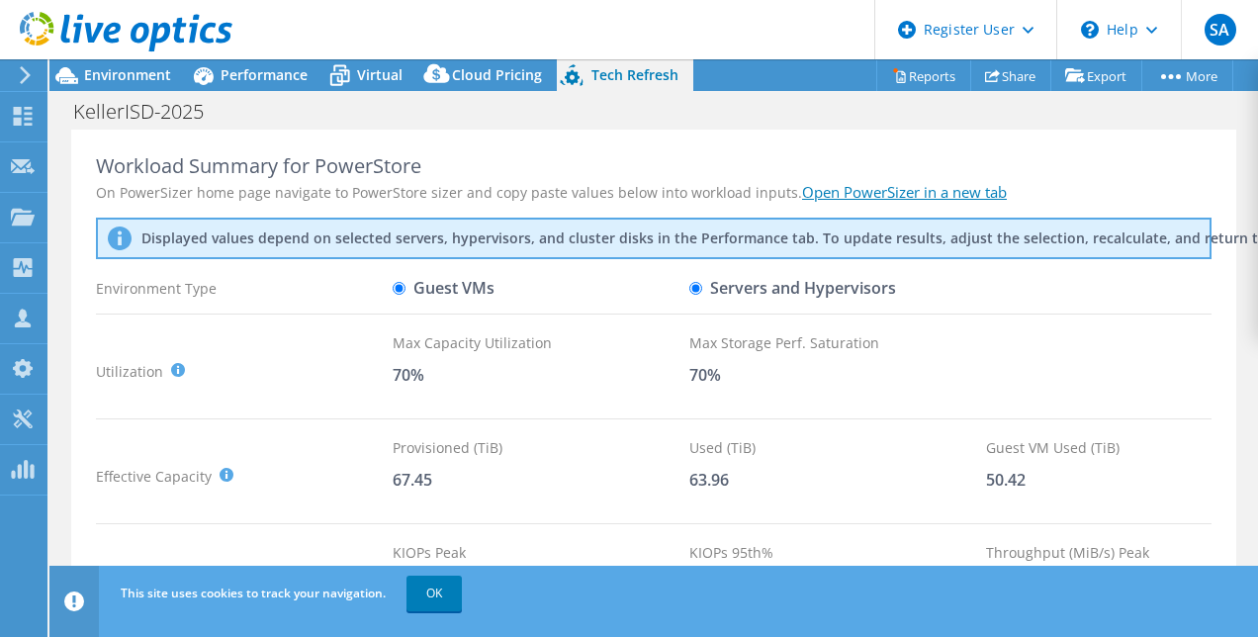
click at [700, 280] on label "Servers and Hypervisors" at bounding box center [792, 288] width 207 height 35
click at [700, 282] on input "Servers and Hypervisors" at bounding box center [695, 288] width 13 height 13
radio input "true"
select select "USD"
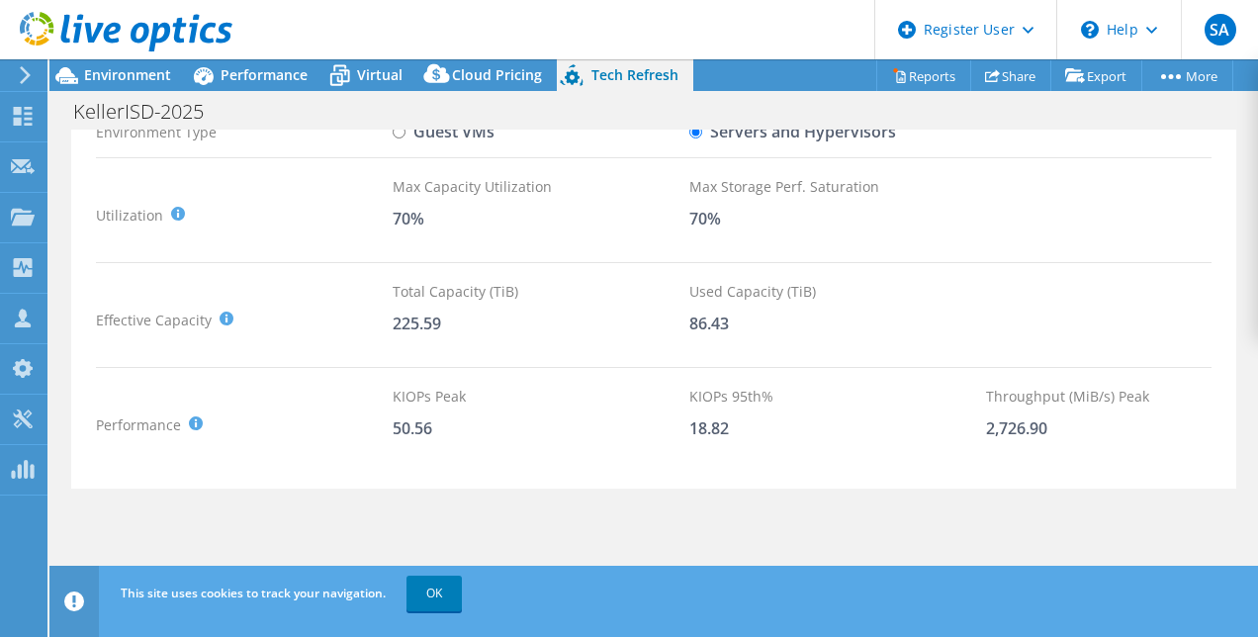
scroll to position [156, 0]
click at [461, 74] on span "Cloud Pricing" at bounding box center [497, 74] width 90 height 19
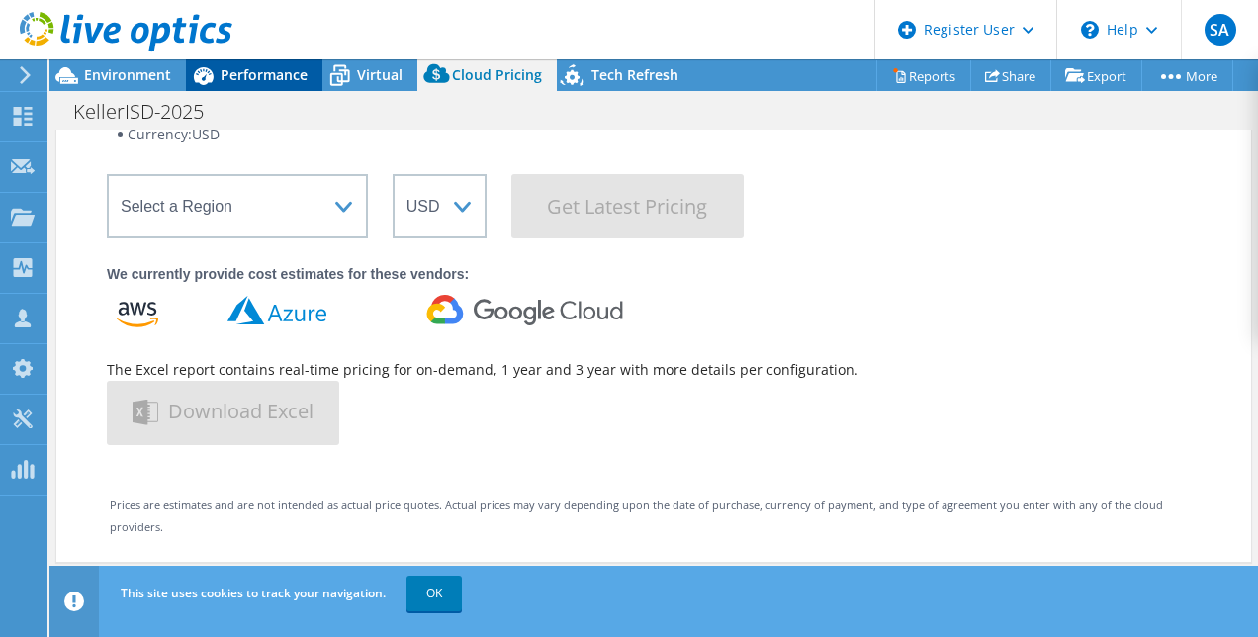
click at [277, 63] on div "Performance" at bounding box center [254, 75] width 136 height 32
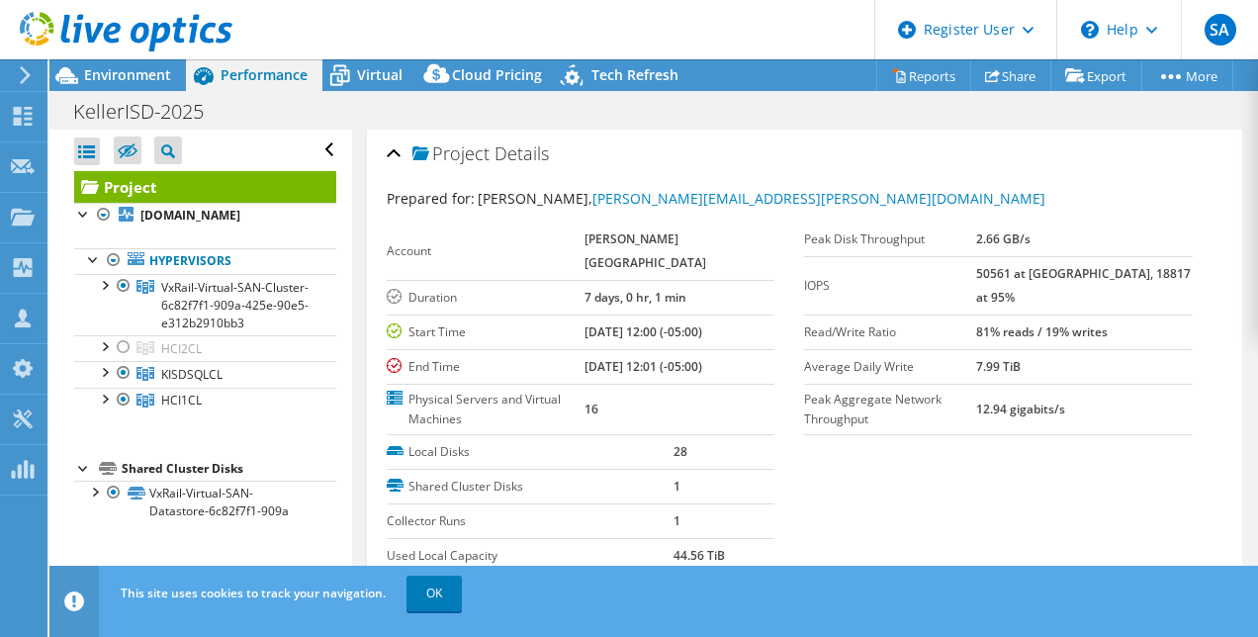
scroll to position [1, 0]
click at [611, 84] on div "Tech Refresh" at bounding box center [625, 75] width 136 height 32
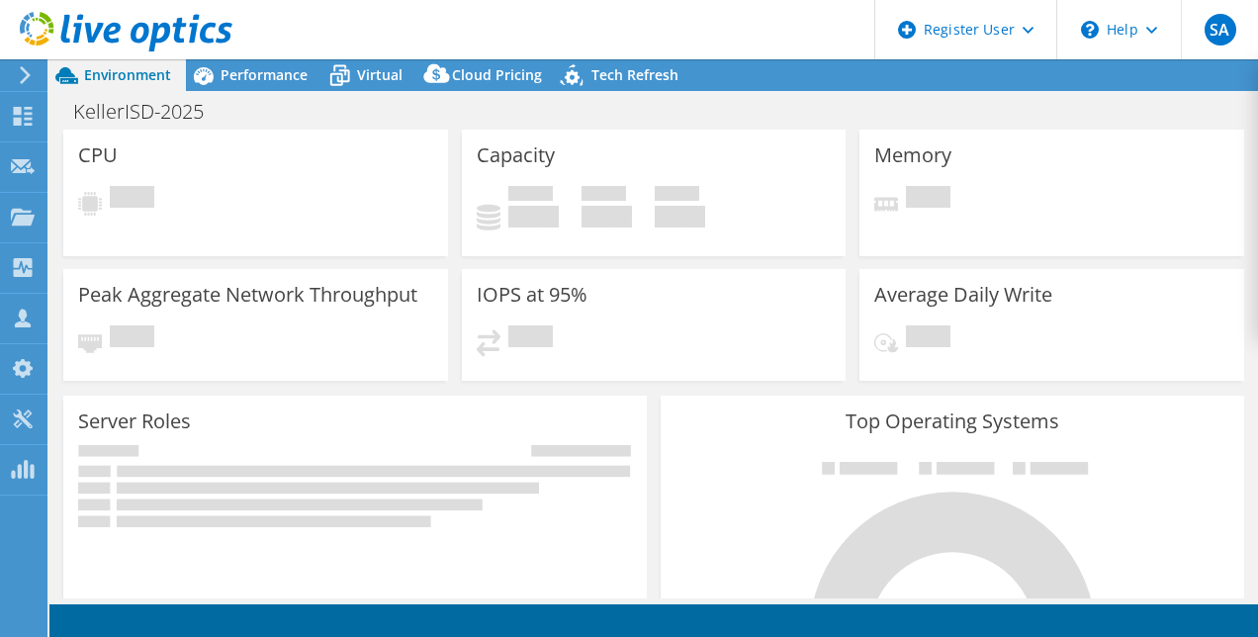
select select "USD"
